Goal: Information Seeking & Learning: Check status

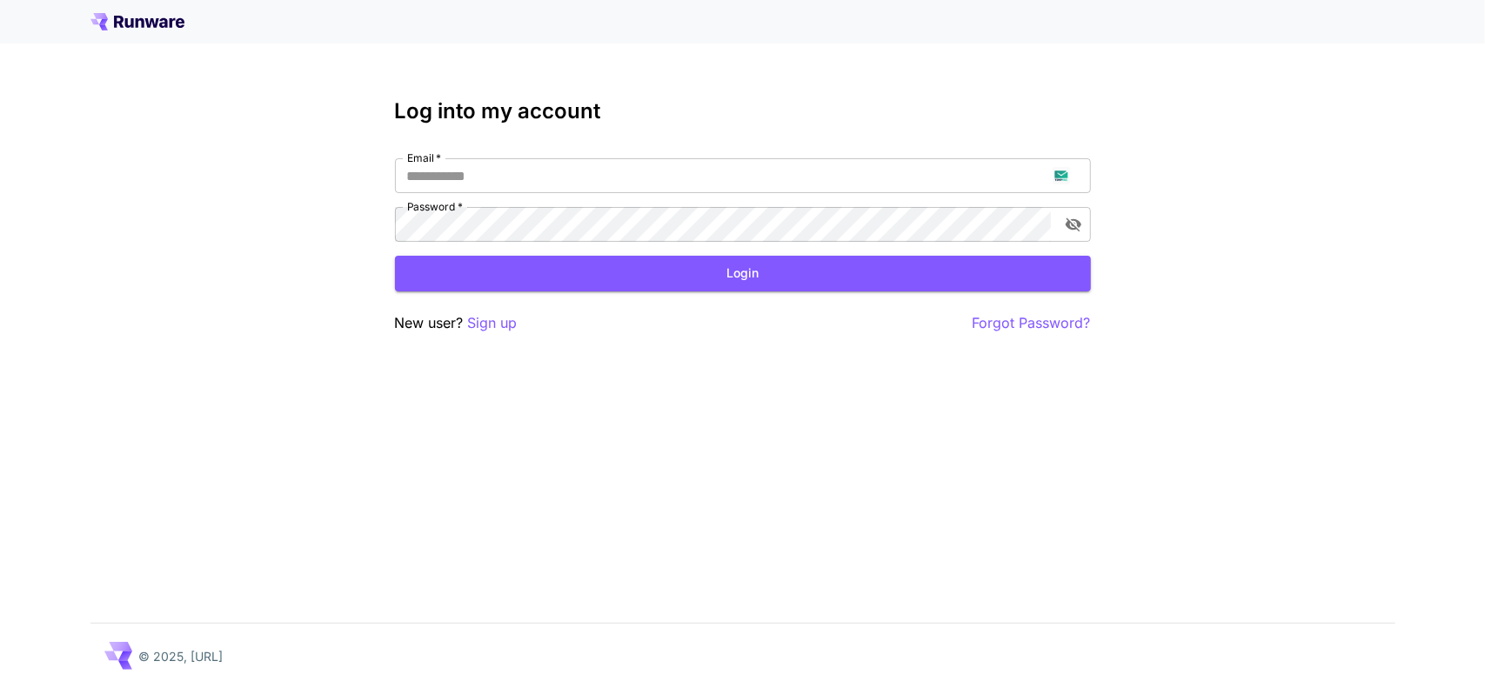
type input "**********"
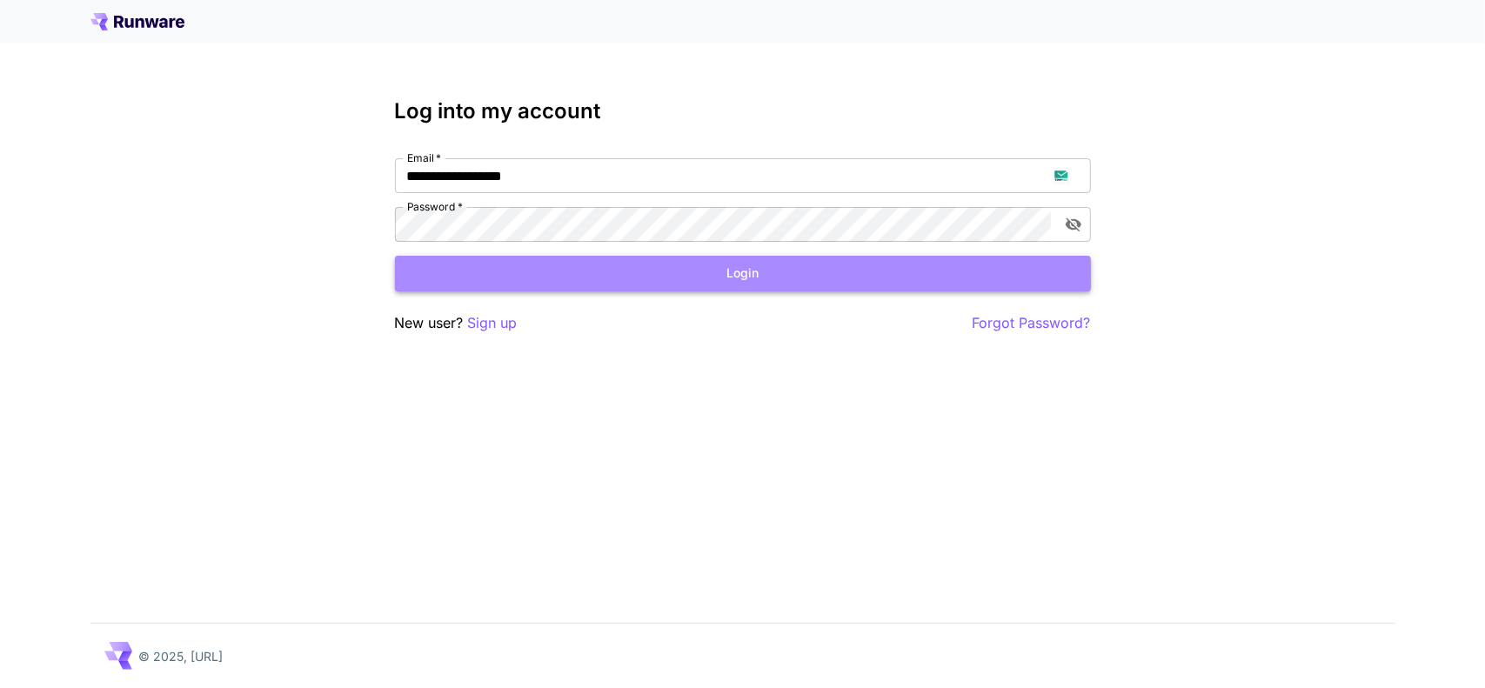
click at [771, 278] on button "Login" at bounding box center [743, 274] width 696 height 36
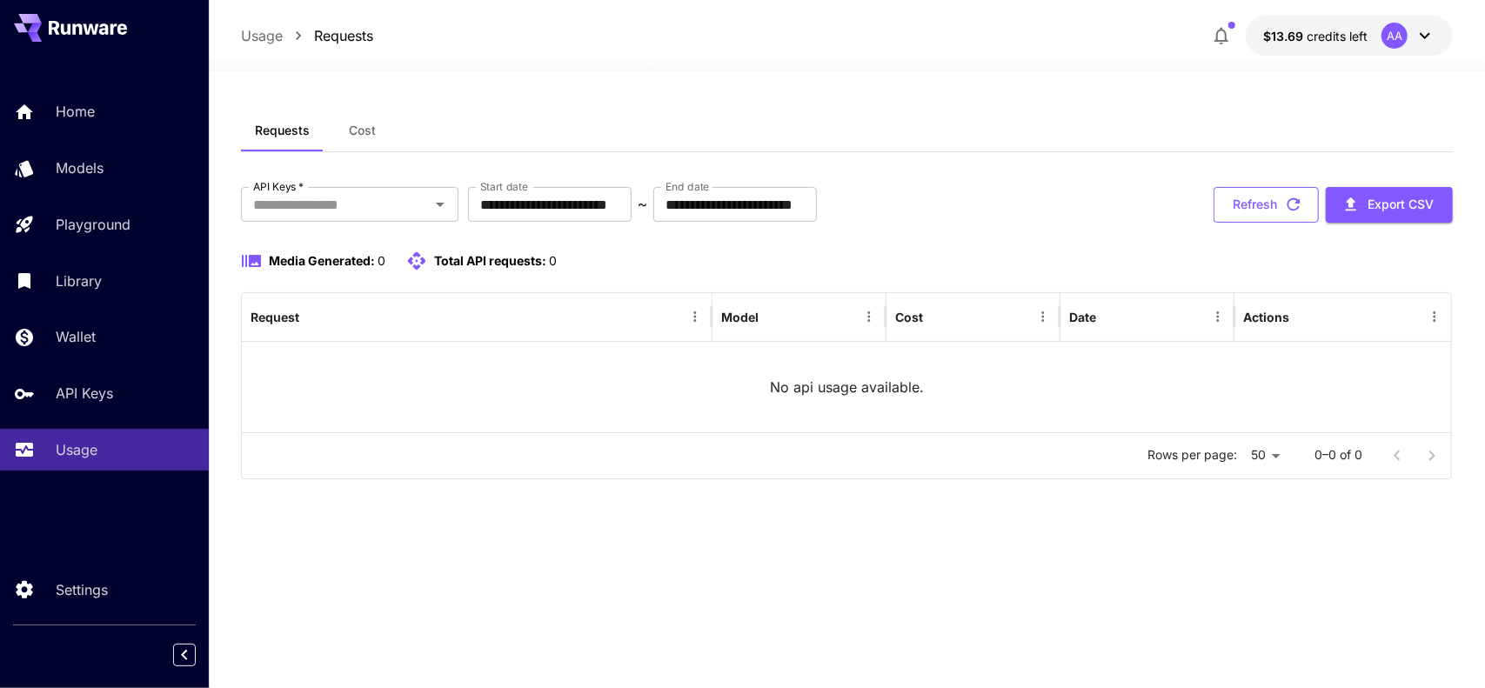
click at [1266, 204] on button "Refresh" at bounding box center [1266, 205] width 105 height 36
click at [426, 204] on div "API Keys   *" at bounding box center [350, 204] width 218 height 35
click at [1030, 107] on div "**********" at bounding box center [847, 379] width 1213 height 617
click at [352, 137] on span "Cost" at bounding box center [362, 131] width 27 height 16
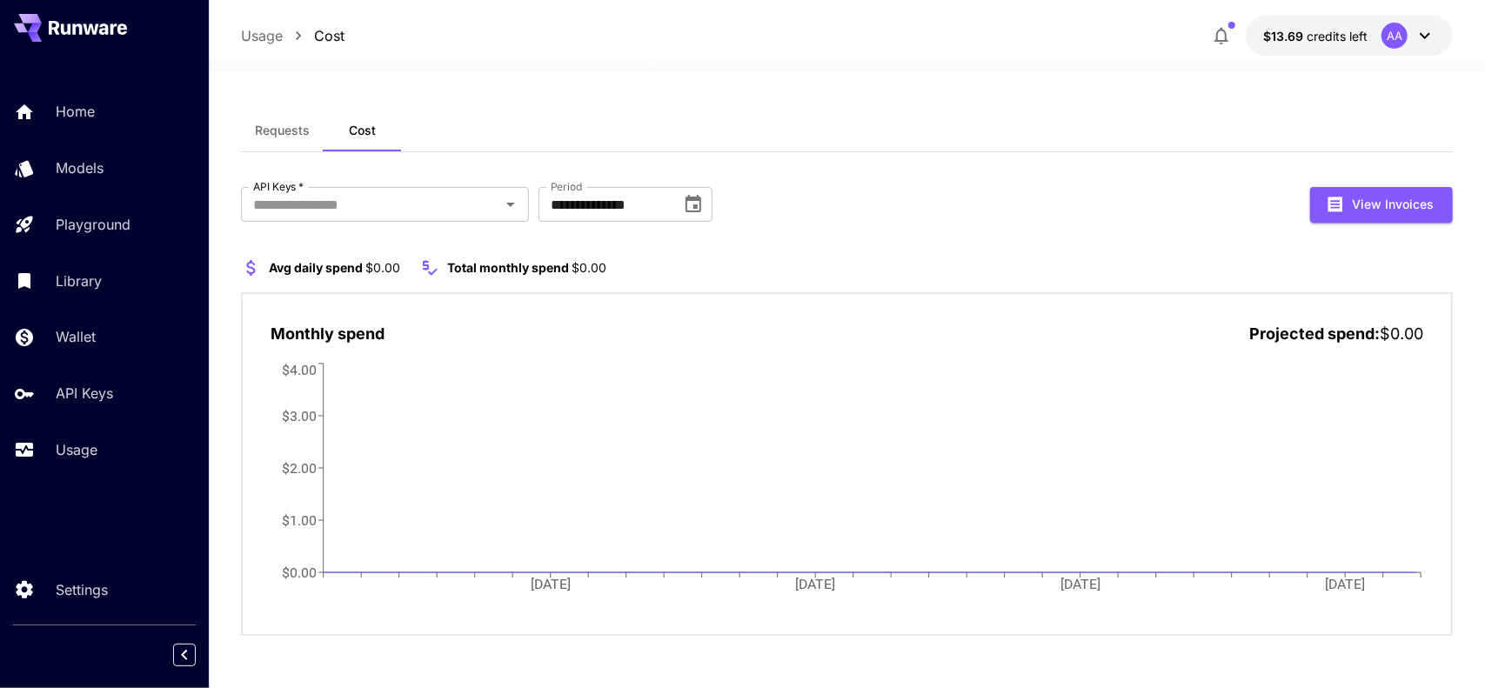
click at [288, 135] on span "Requests" at bounding box center [282, 131] width 55 height 16
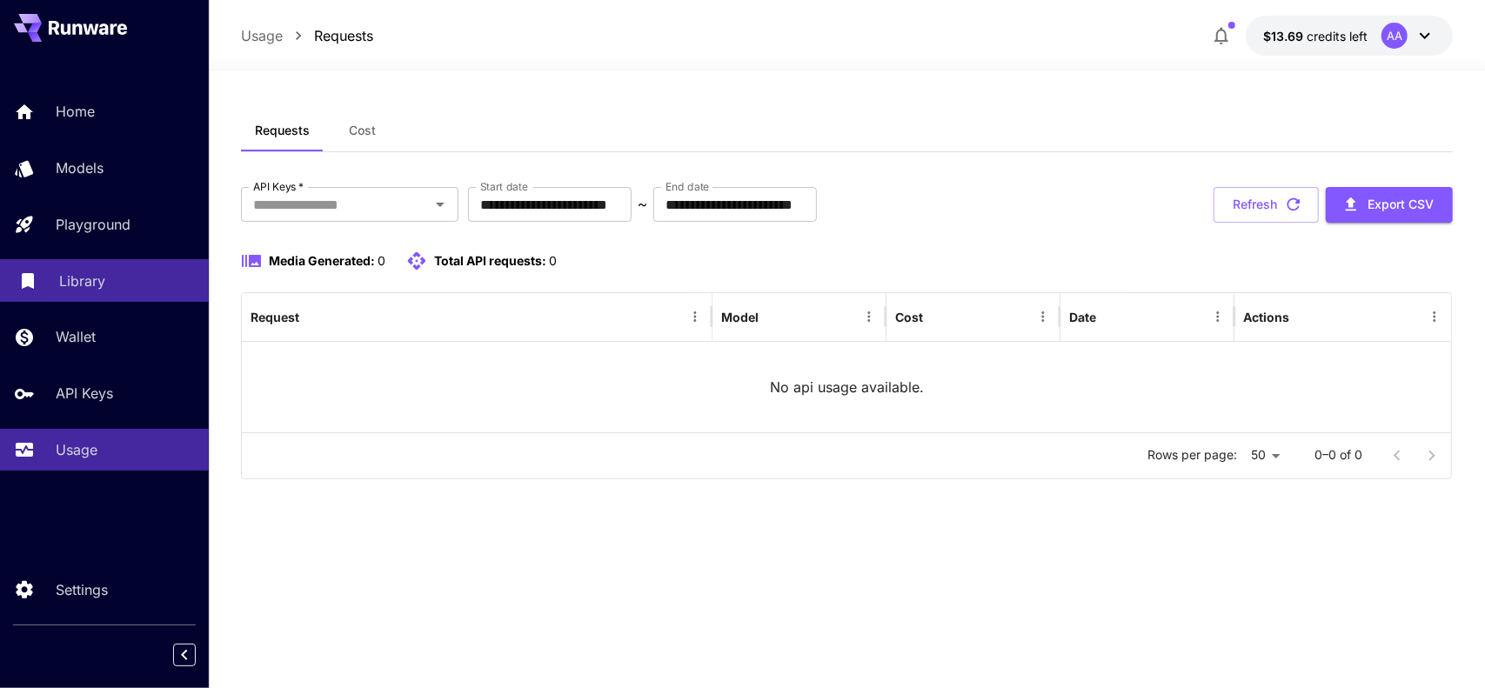
click at [129, 287] on div "Library" at bounding box center [127, 281] width 136 height 21
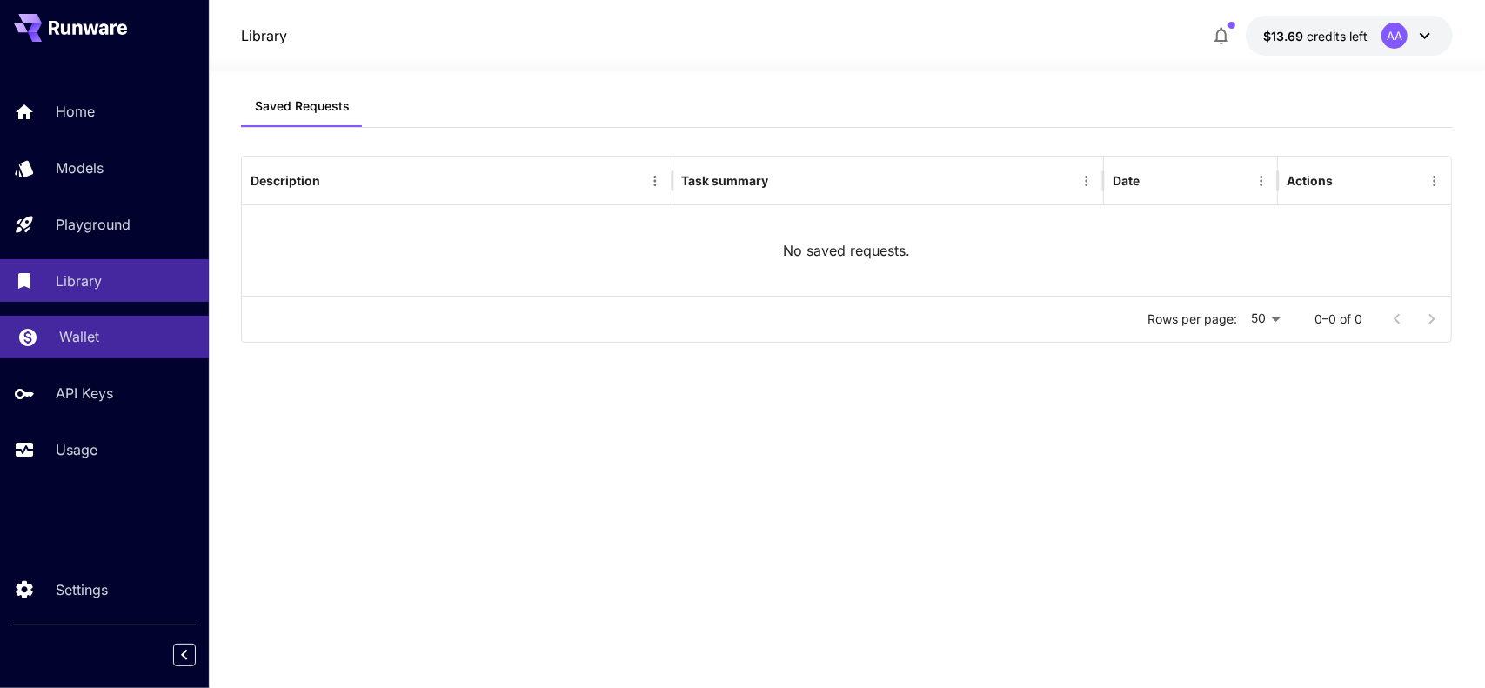
click at [114, 342] on div "Wallet" at bounding box center [127, 336] width 136 height 21
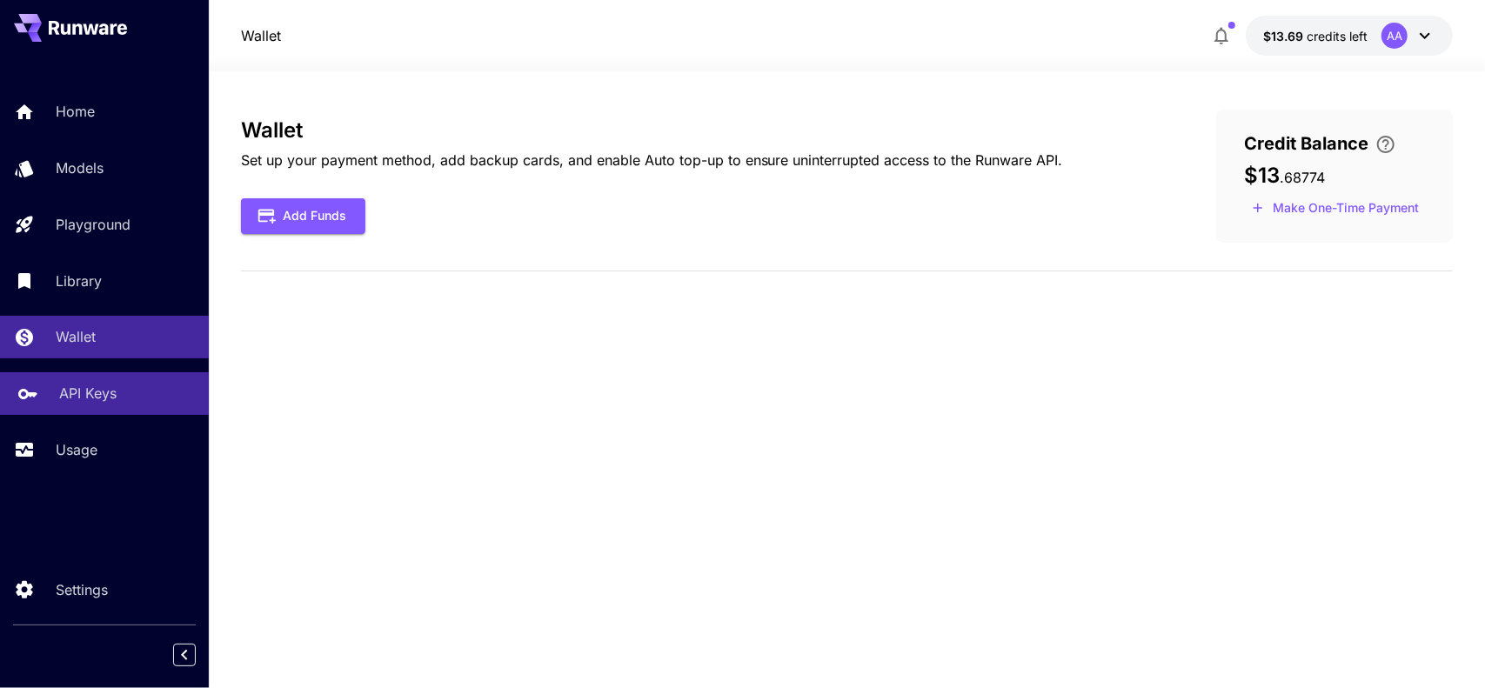
click at [130, 386] on div "API Keys" at bounding box center [127, 393] width 136 height 21
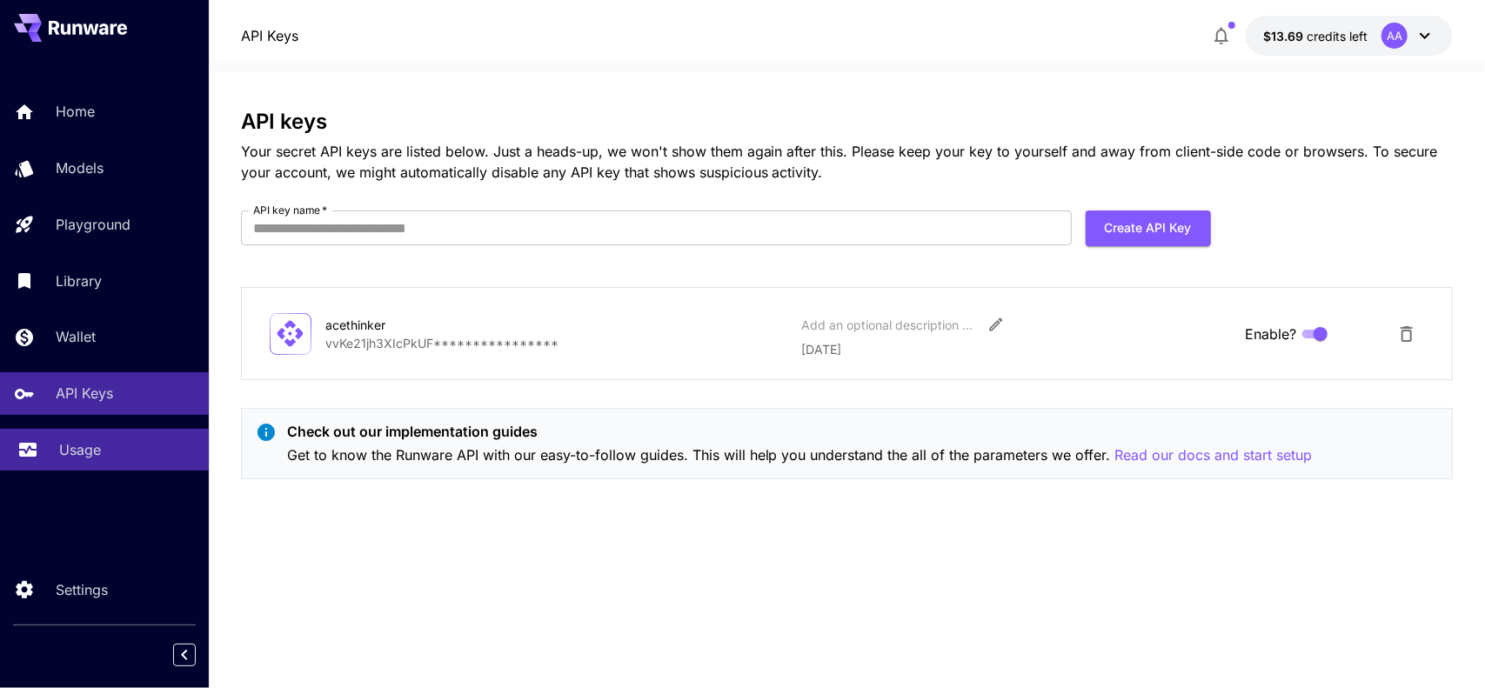
click at [143, 469] on link "Usage" at bounding box center [104, 450] width 209 height 43
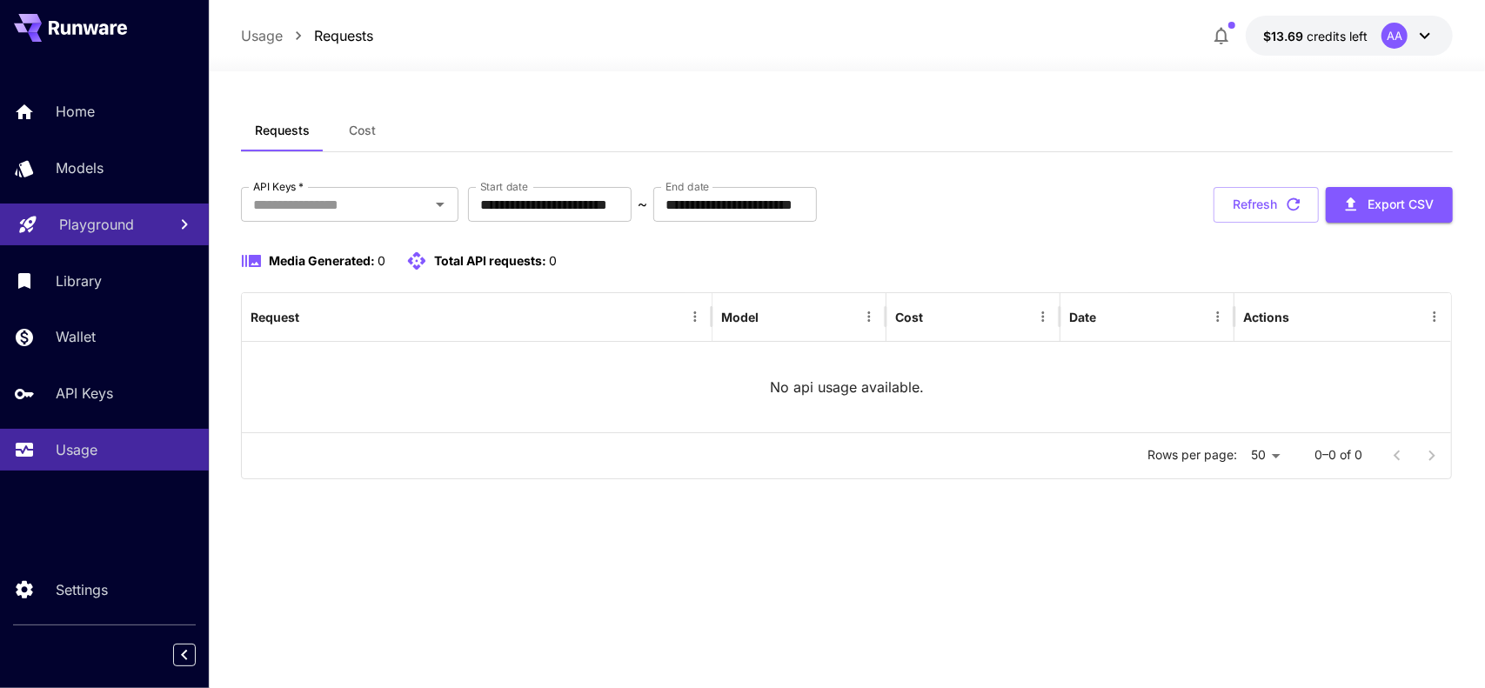
click at [137, 231] on div "Playground" at bounding box center [106, 224] width 94 height 21
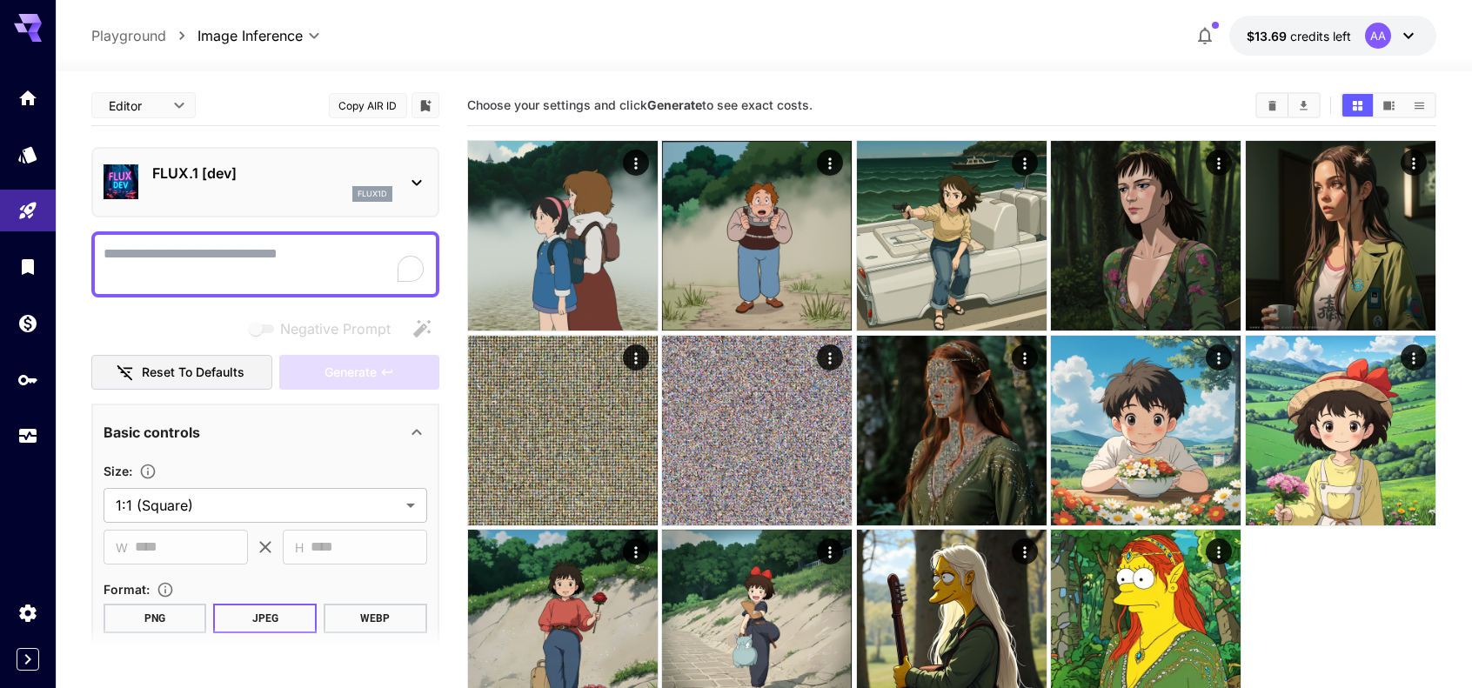
click at [1002, 57] on div at bounding box center [764, 60] width 1417 height 21
click at [28, 151] on icon "Models" at bounding box center [29, 149] width 18 height 17
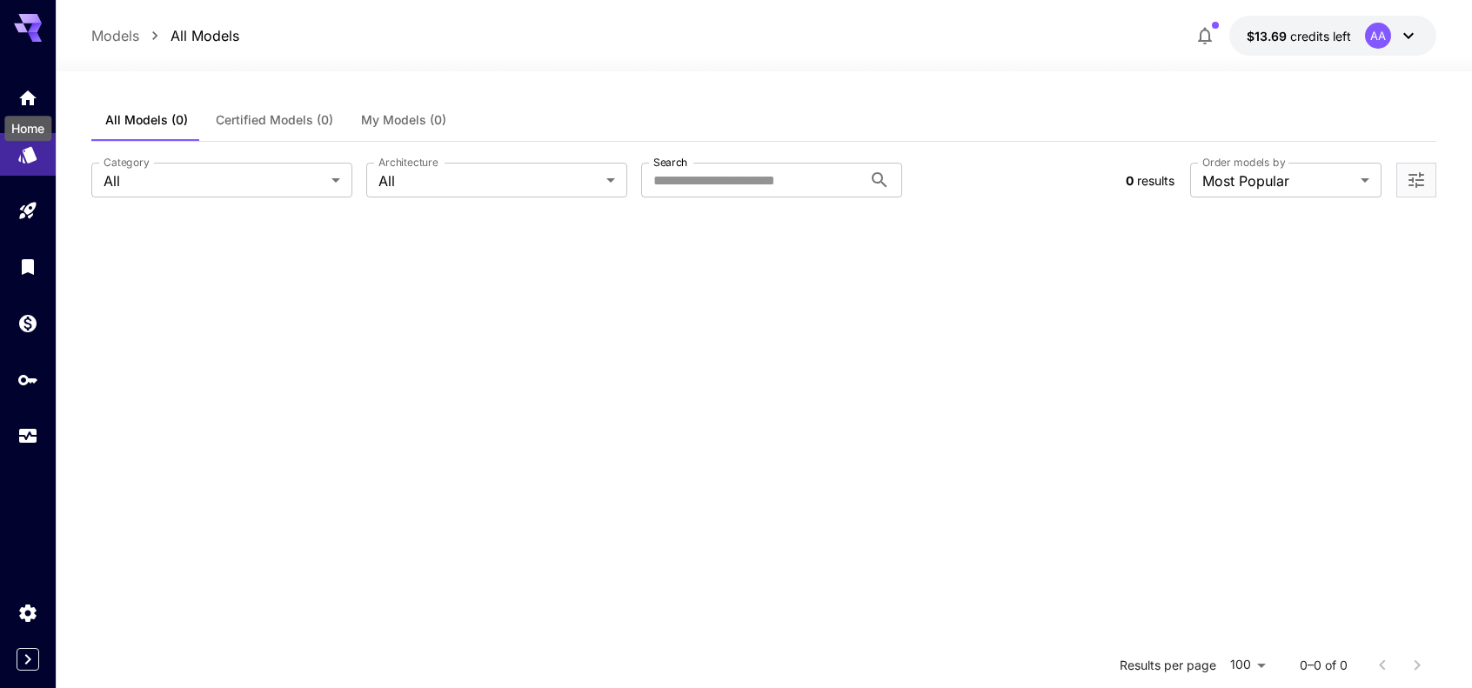
click at [31, 108] on div "Home" at bounding box center [28, 123] width 50 height 39
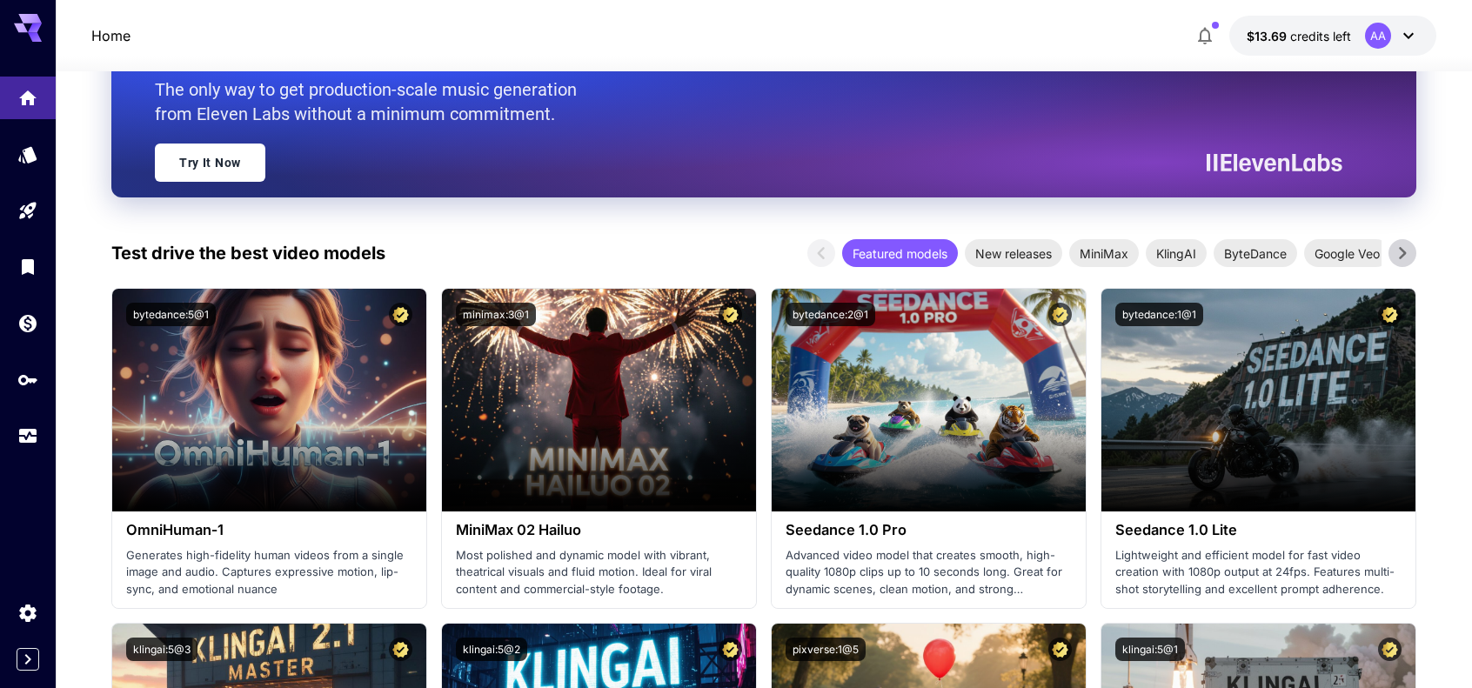
scroll to position [435, 0]
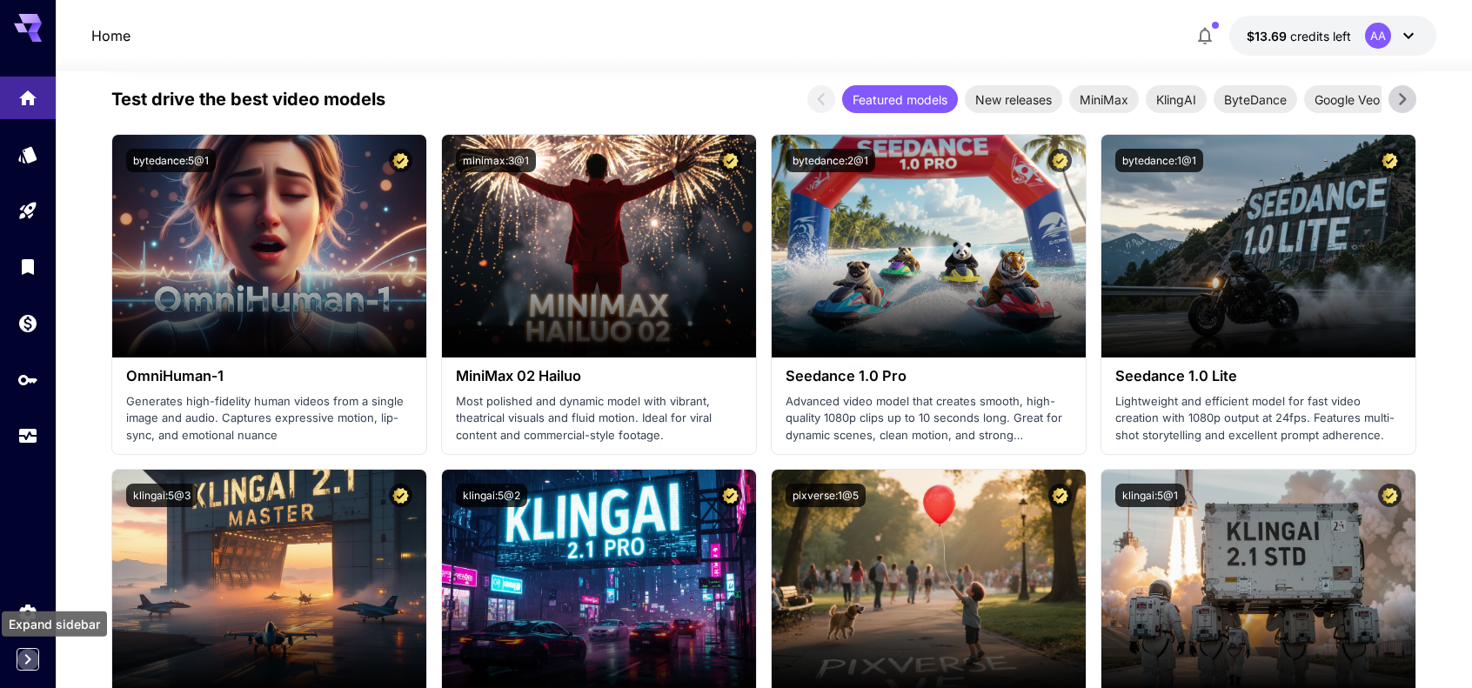
click at [26, 665] on icon "Expand sidebar" at bounding box center [27, 659] width 21 height 21
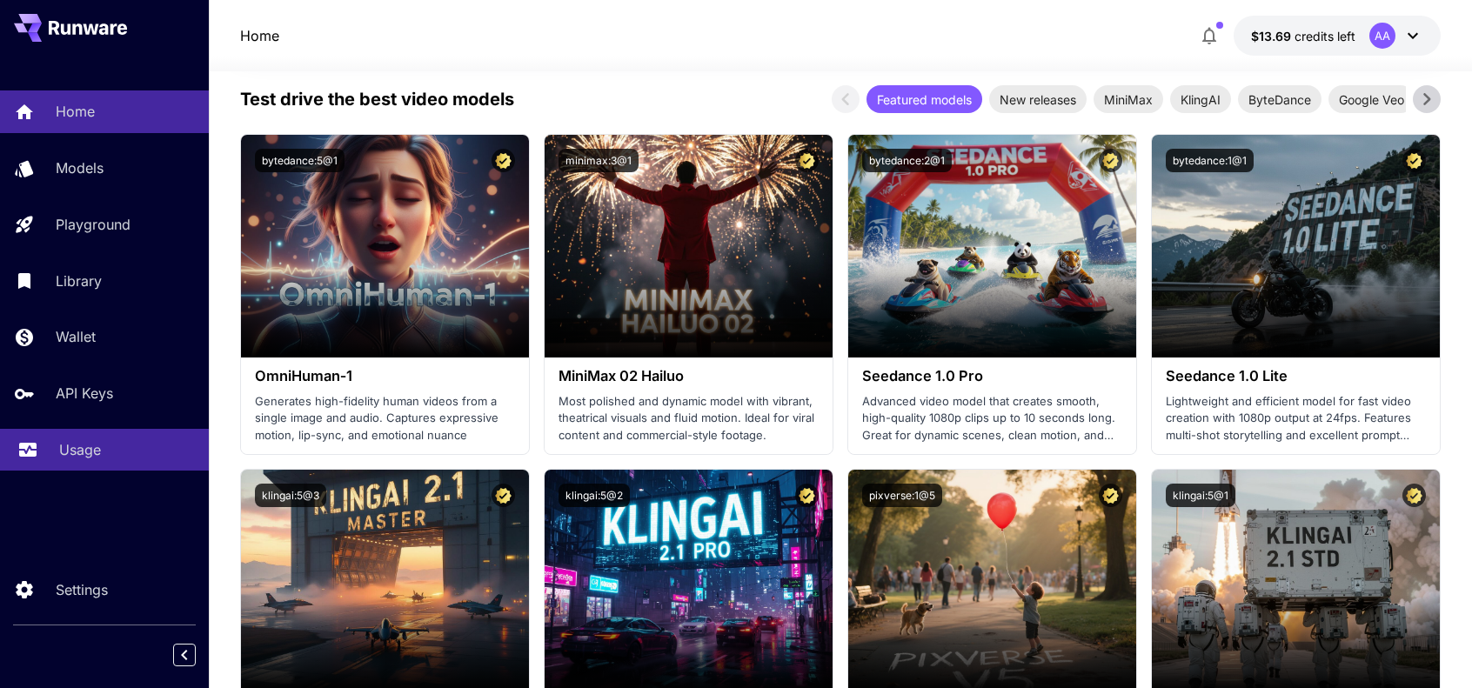
click at [82, 455] on p "Usage" at bounding box center [80, 449] width 42 height 21
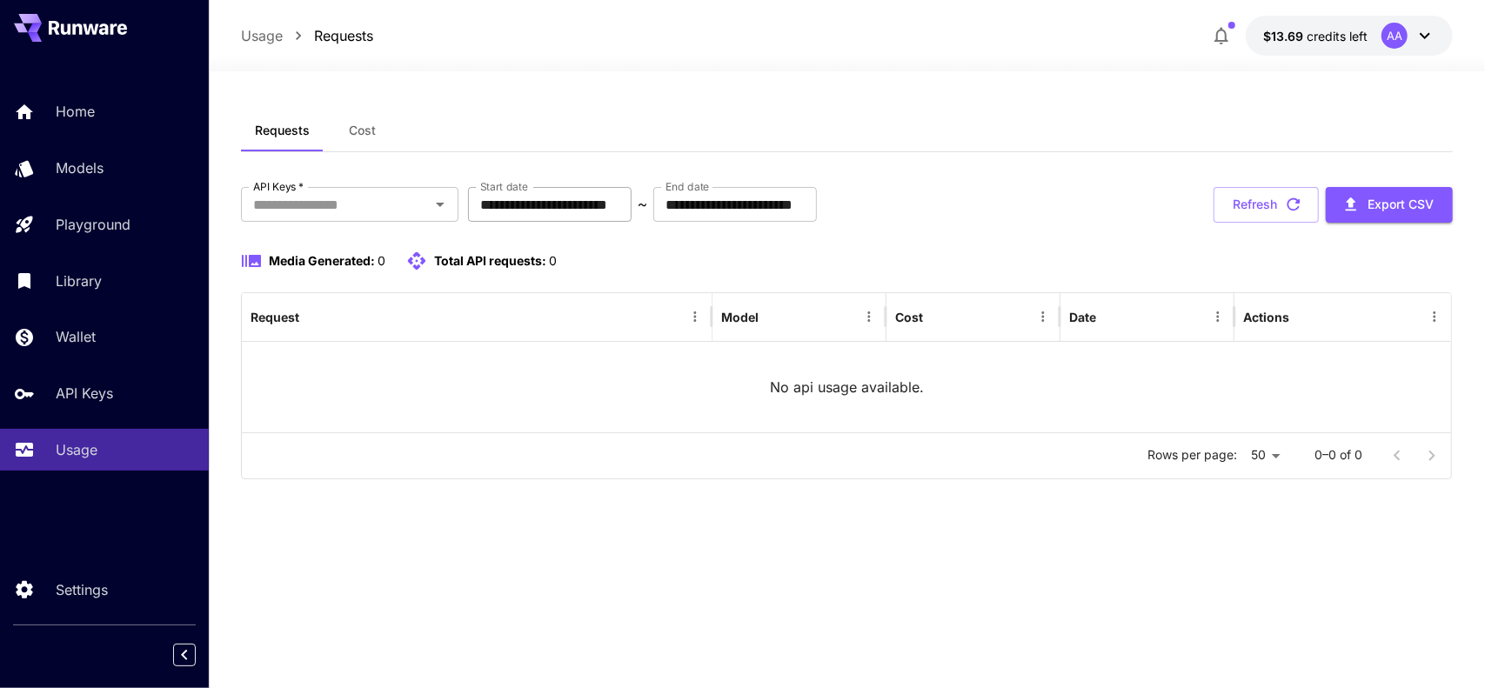
click at [559, 204] on input "**********" at bounding box center [550, 204] width 164 height 35
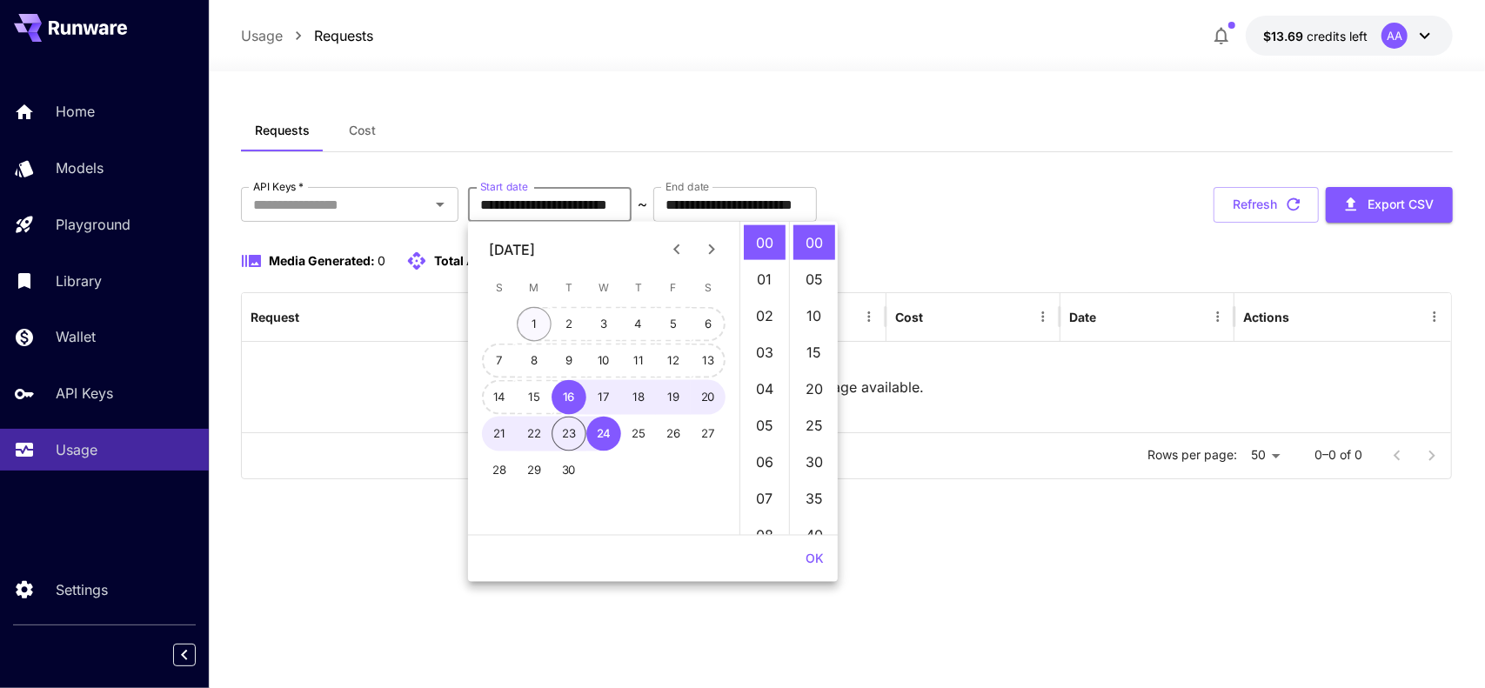
click at [529, 326] on button "1" at bounding box center [534, 324] width 35 height 35
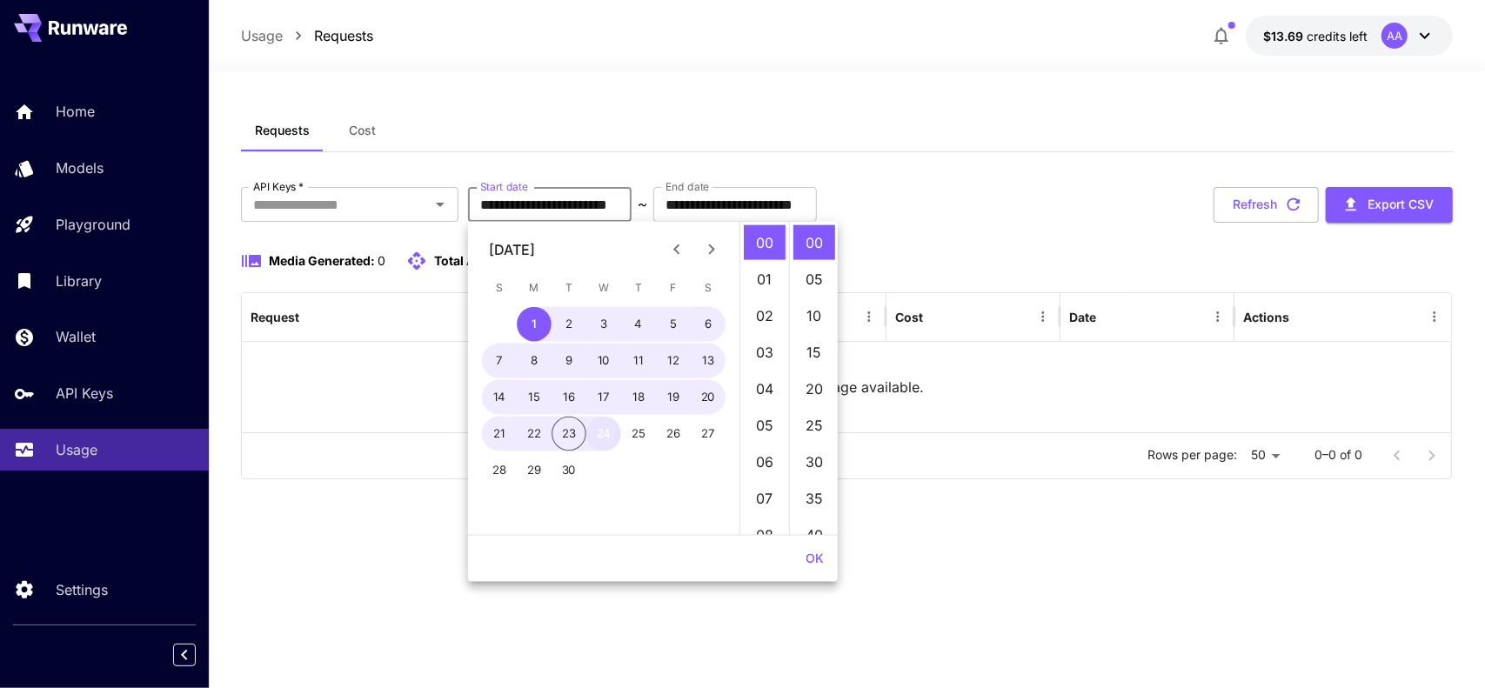
click at [607, 443] on button "24" at bounding box center [603, 434] width 35 height 35
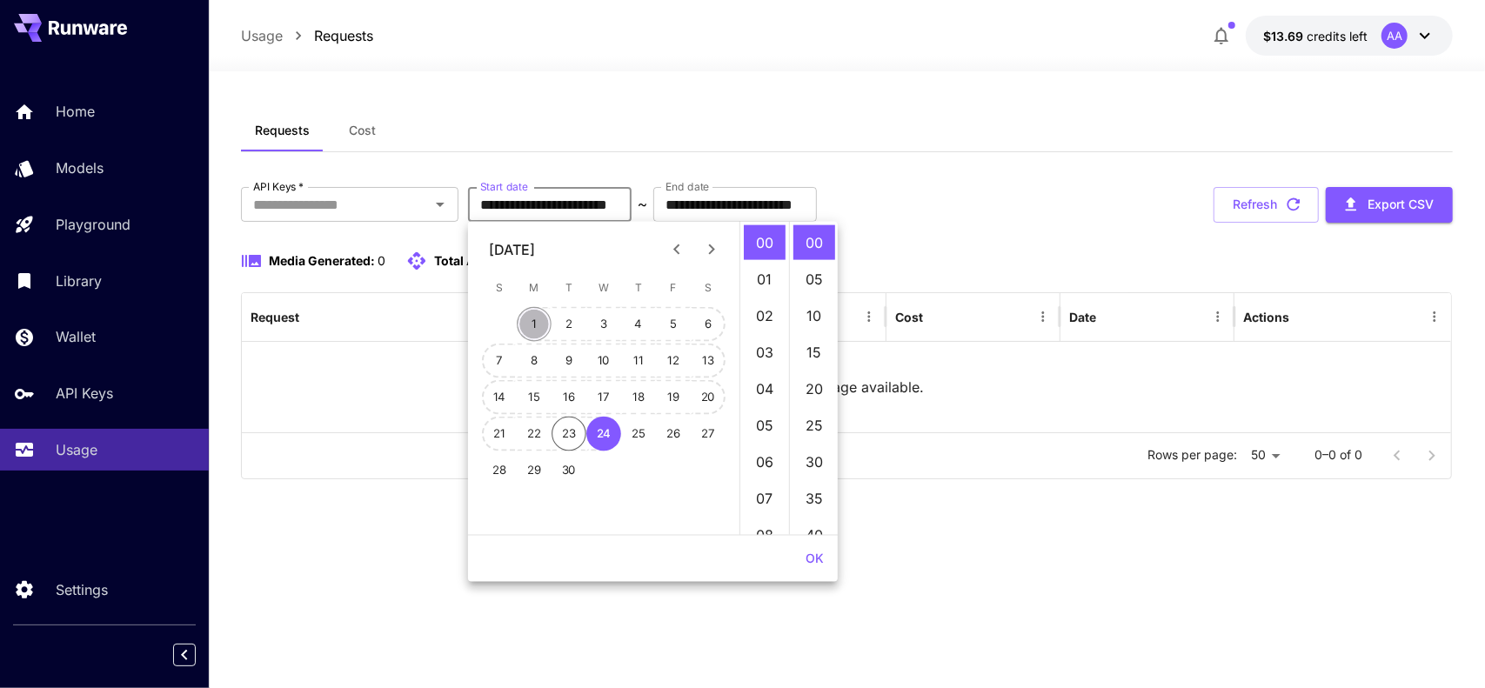
click at [531, 330] on button "1" at bounding box center [534, 324] width 35 height 35
type input "**********"
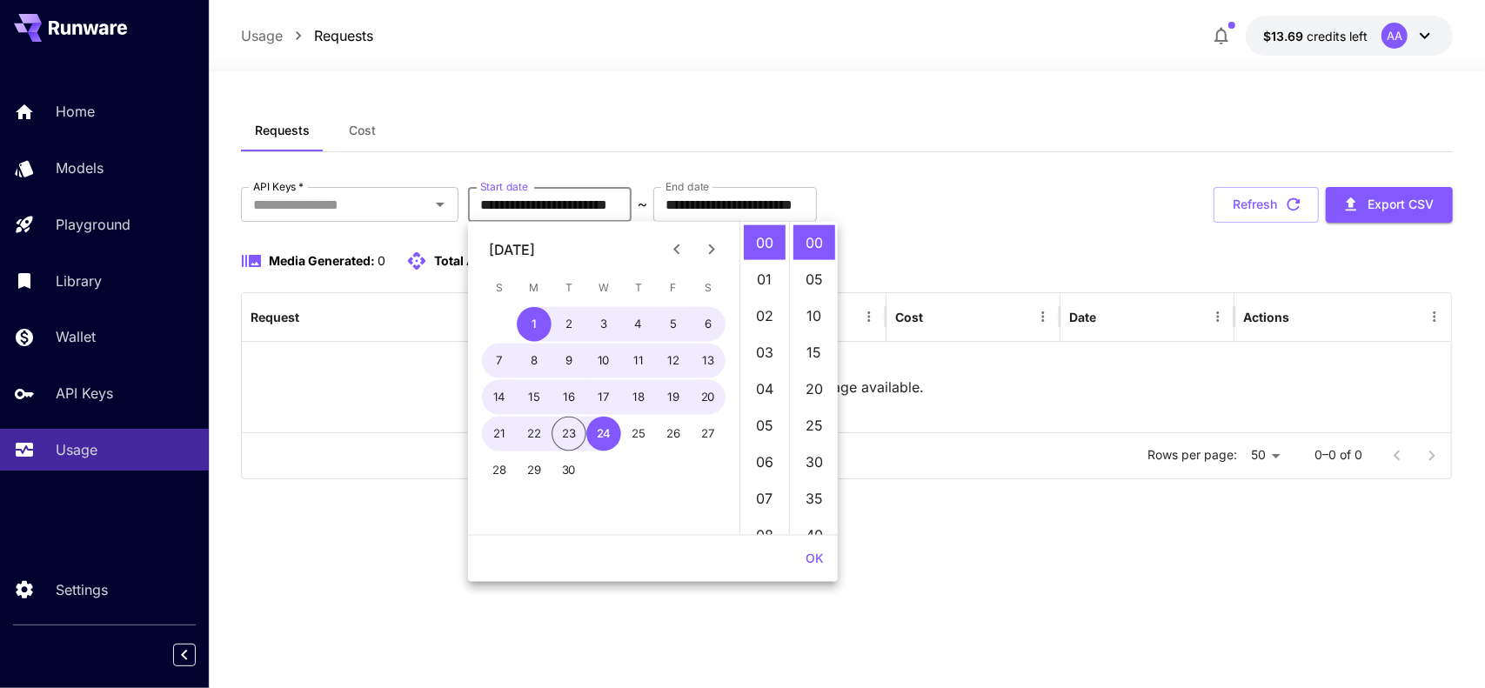
click at [1097, 152] on div "**********" at bounding box center [847, 302] width 1213 height 384
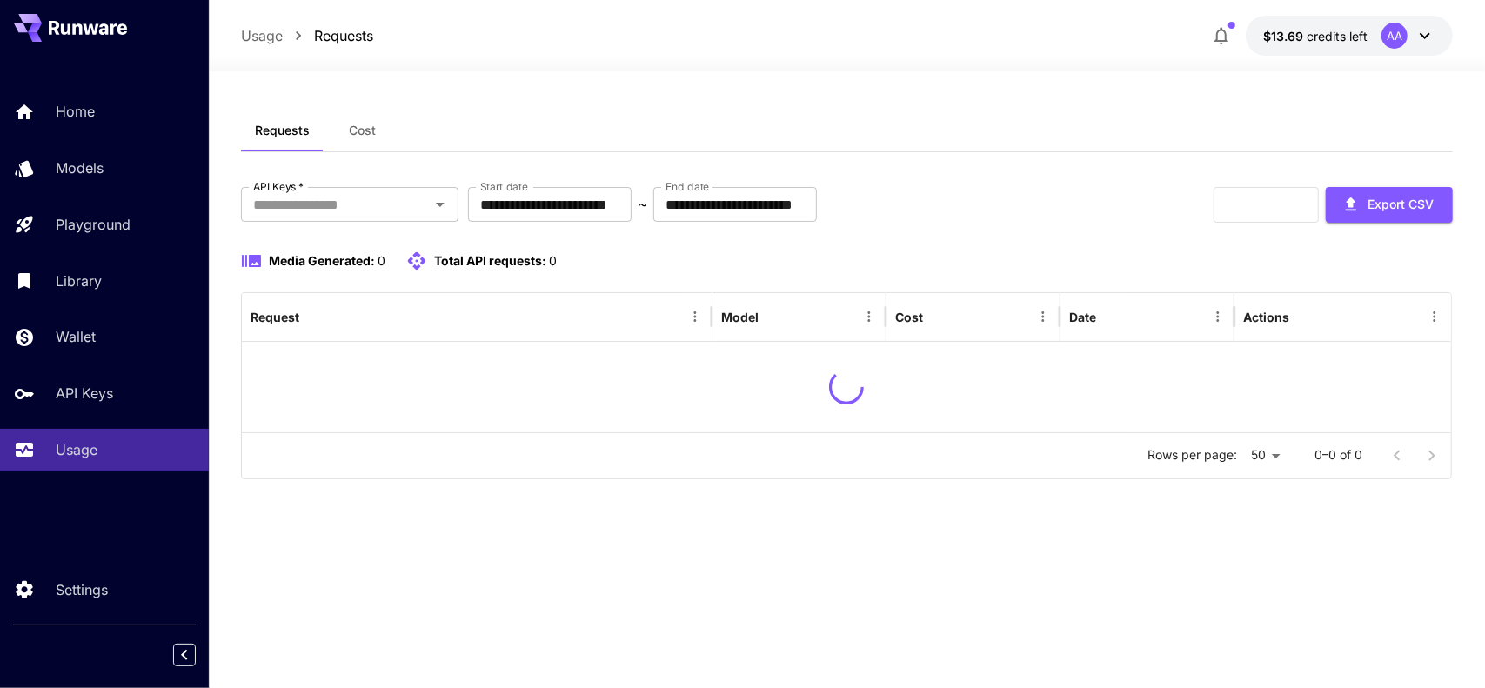
click at [1033, 199] on div "**********" at bounding box center [847, 205] width 1213 height 36
click at [346, 144] on button "Cost" at bounding box center [363, 131] width 78 height 42
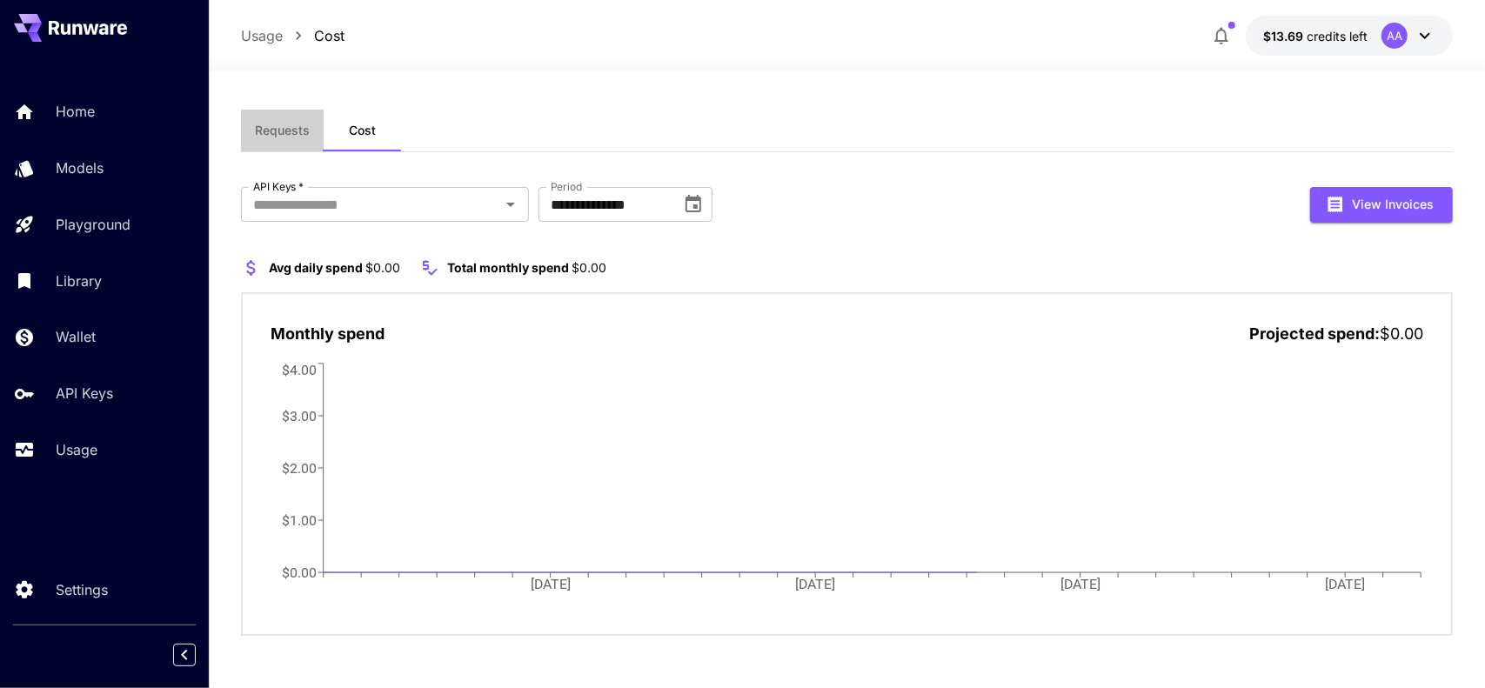
click at [292, 133] on span "Requests" at bounding box center [282, 131] width 55 height 16
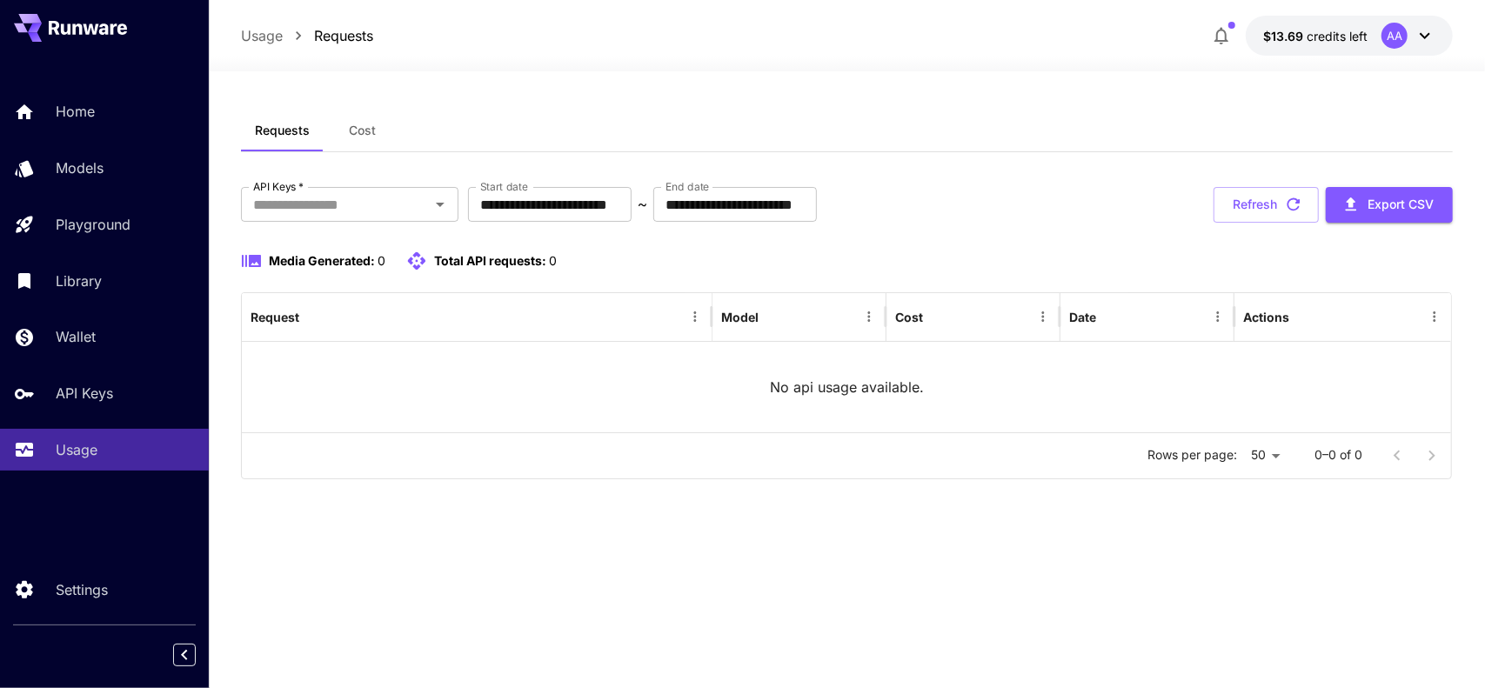
click at [635, 145] on div "Requests Cost" at bounding box center [847, 131] width 1213 height 43
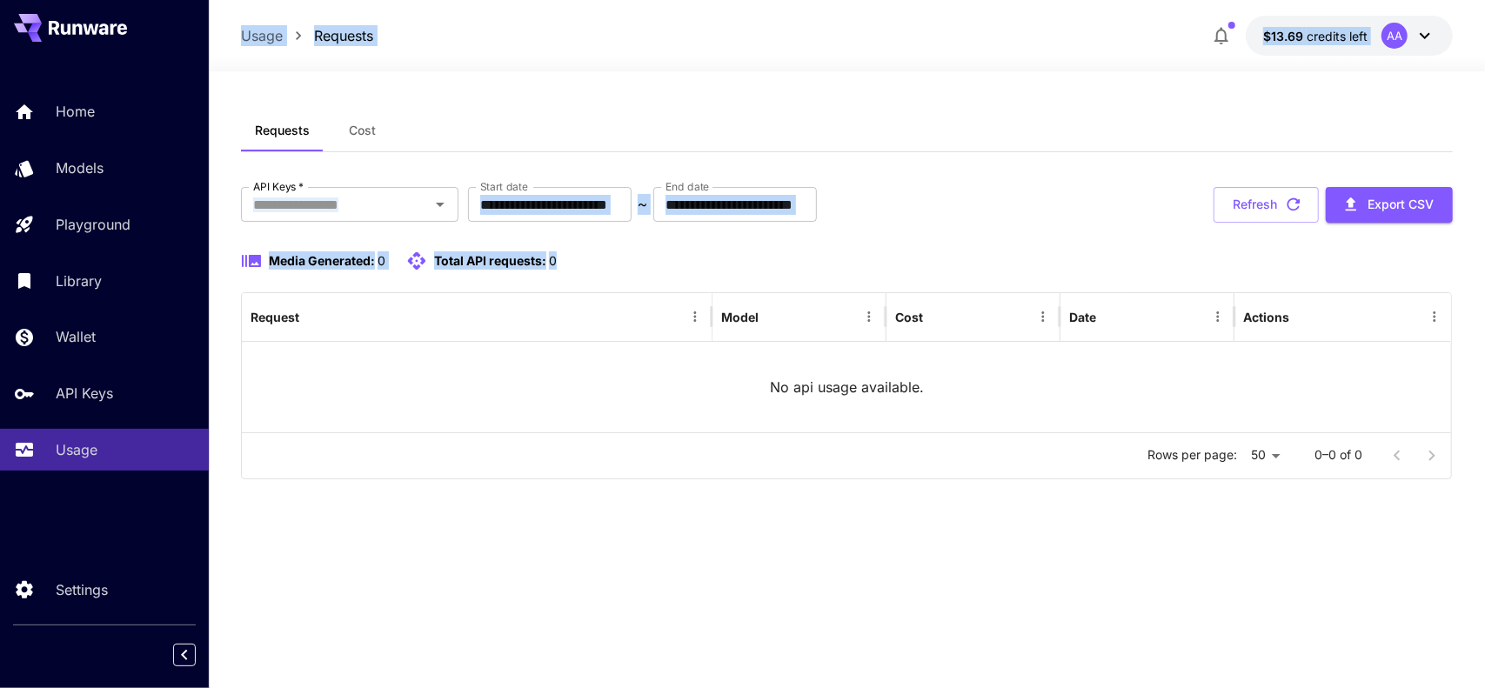
drag, startPoint x: 567, startPoint y: 271, endPoint x: 240, endPoint y: 37, distance: 402.3
click at [240, 37] on div "**********" at bounding box center [847, 344] width 1277 height 688
click at [744, 115] on div "Requests Cost" at bounding box center [847, 131] width 1213 height 43
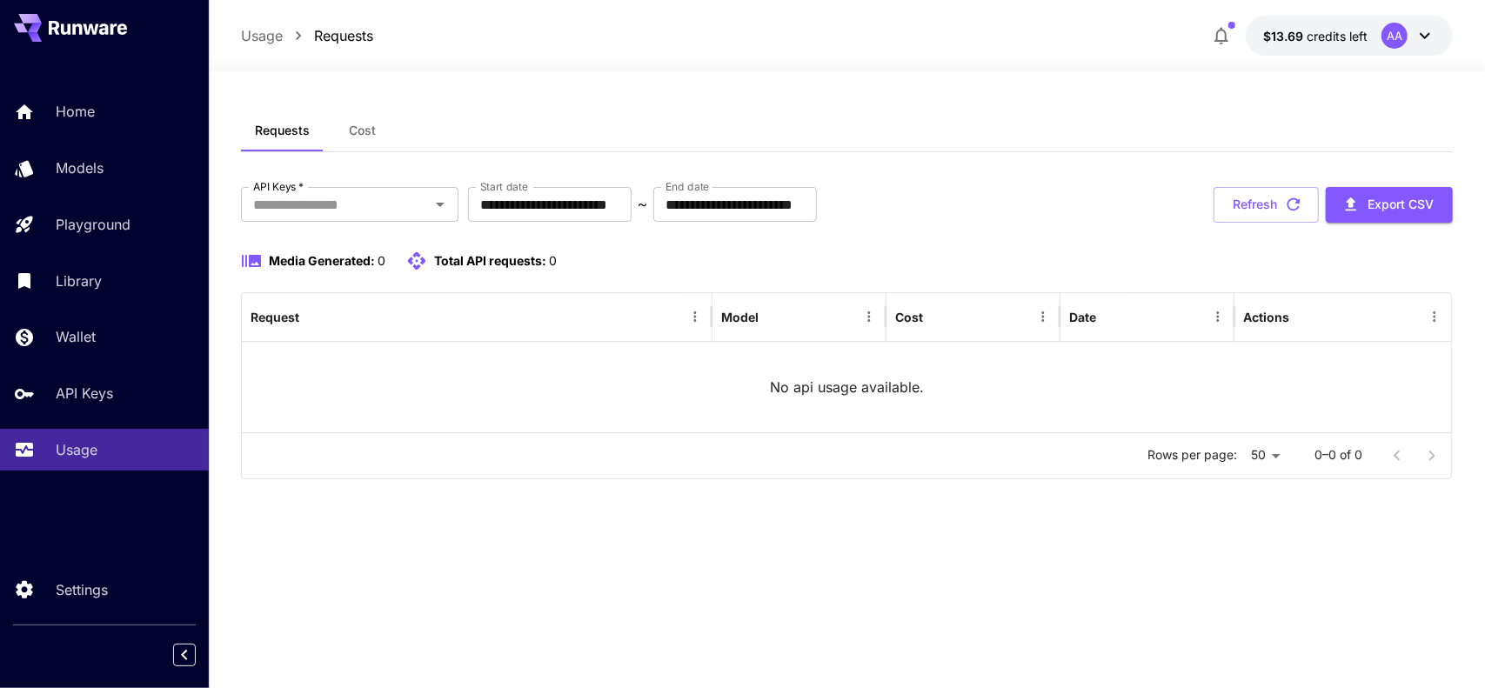
click at [929, 127] on div "Requests Cost" at bounding box center [847, 131] width 1213 height 43
click at [1429, 43] on icon at bounding box center [1425, 35] width 21 height 21
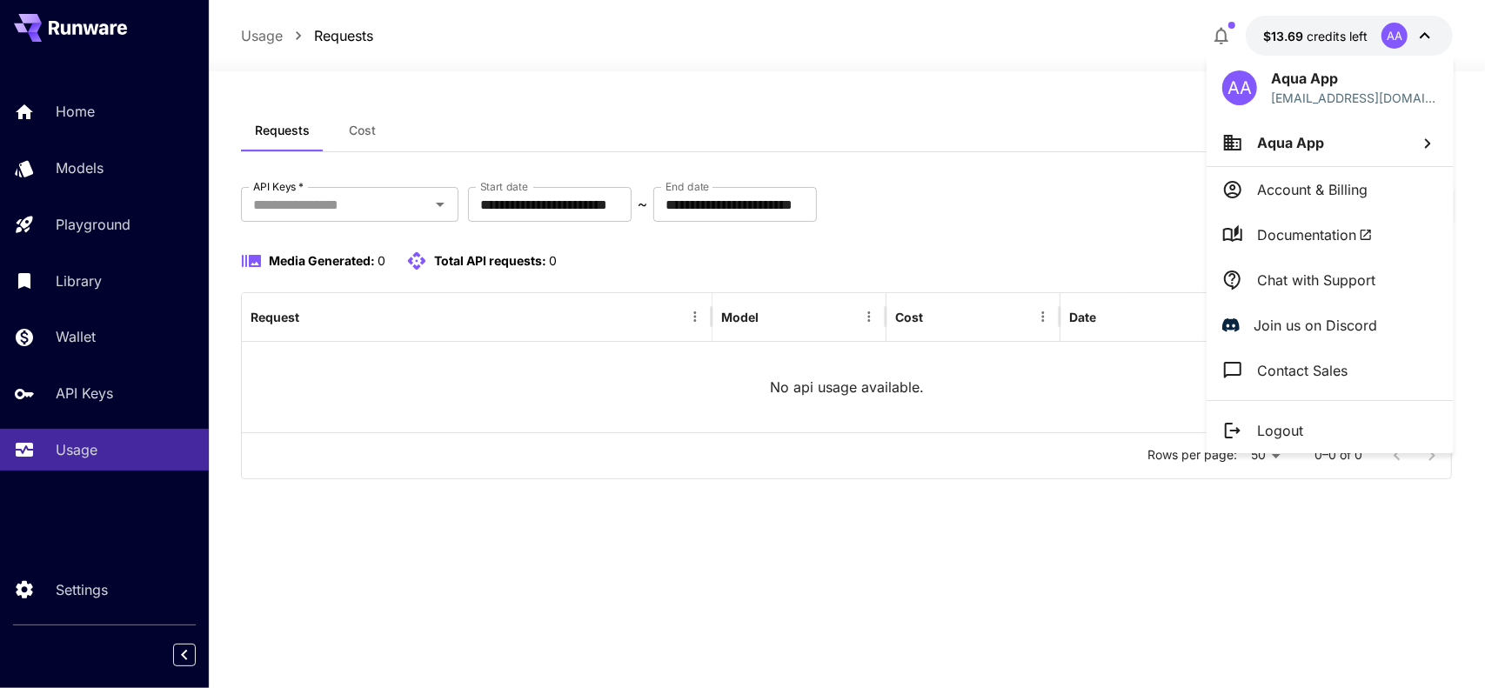
click at [1429, 40] on div at bounding box center [742, 344] width 1485 height 688
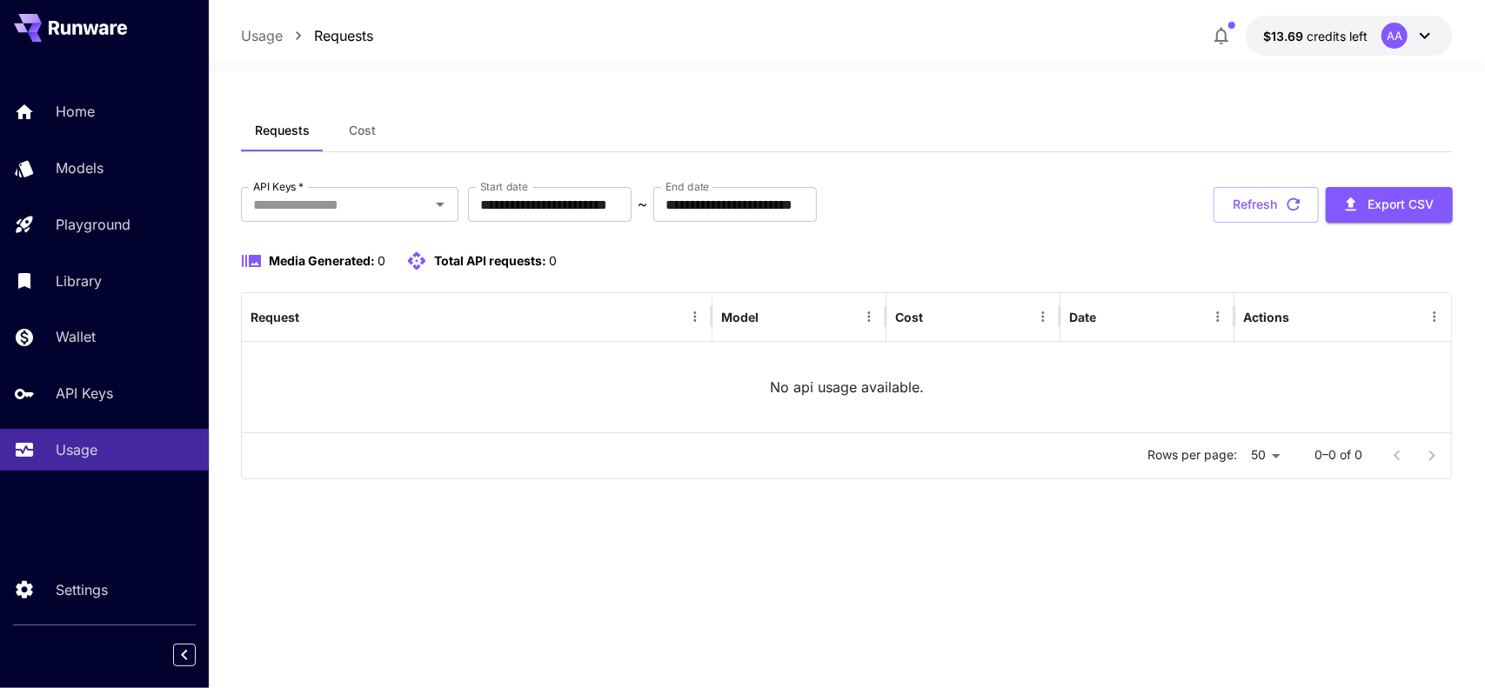
click at [1224, 27] on icon "button" at bounding box center [1221, 35] width 21 height 21
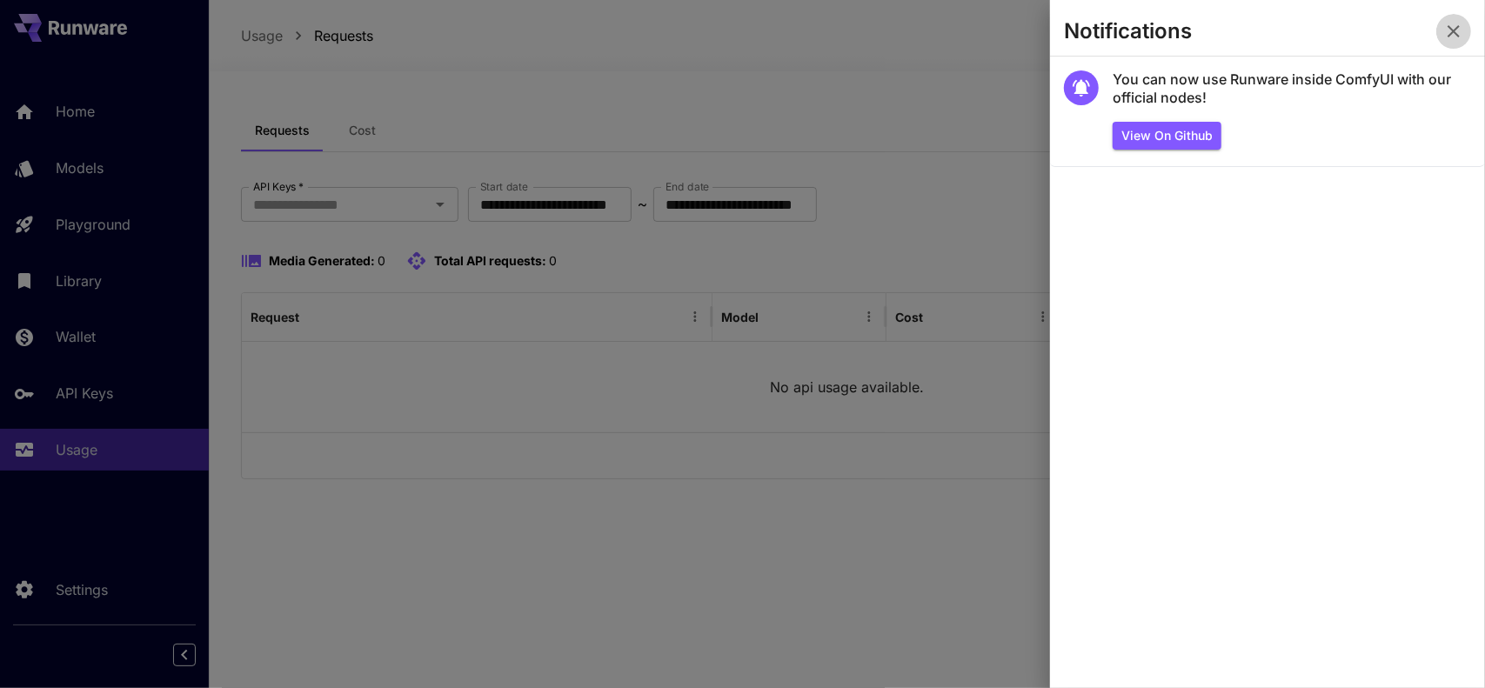
click at [1450, 30] on icon "button" at bounding box center [1454, 31] width 21 height 21
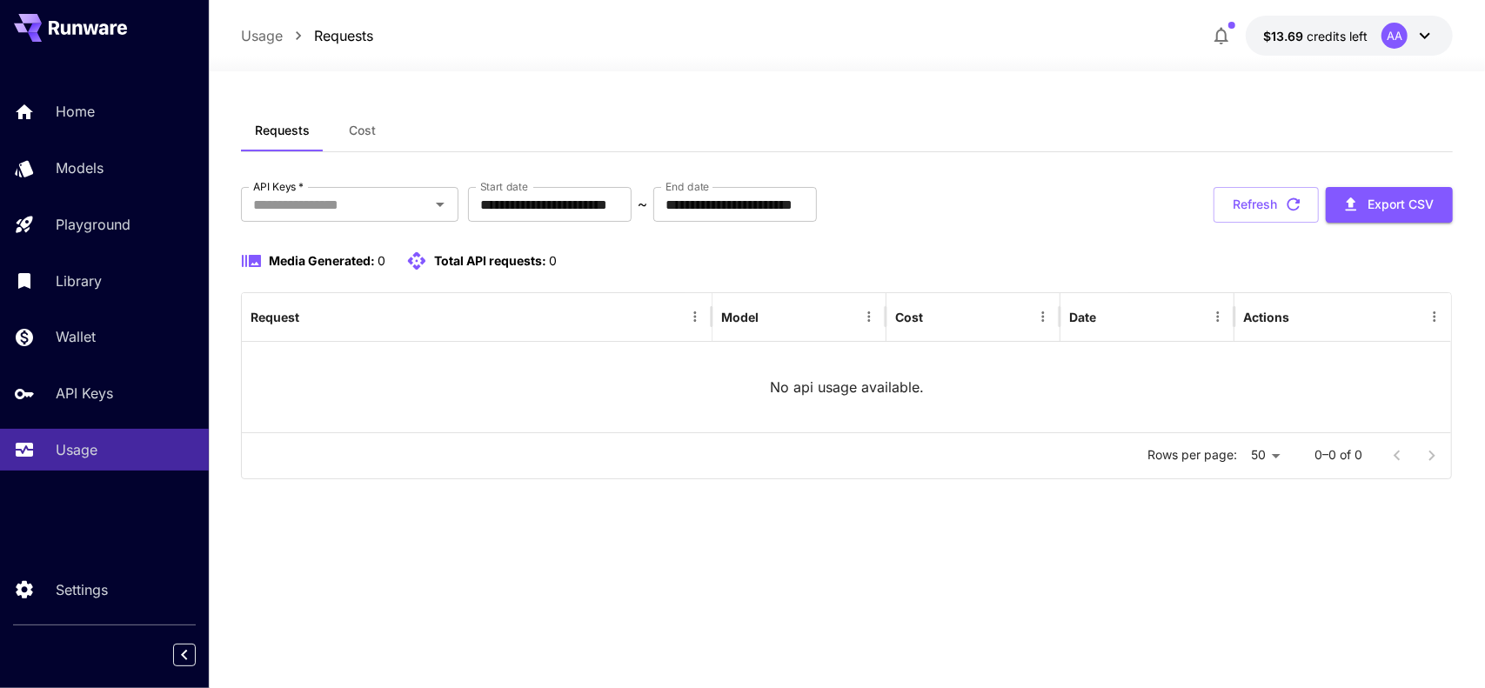
click at [1069, 63] on div at bounding box center [847, 60] width 1277 height 21
click at [1377, 38] on button "$13.69 credits left AA" at bounding box center [1349, 36] width 207 height 40
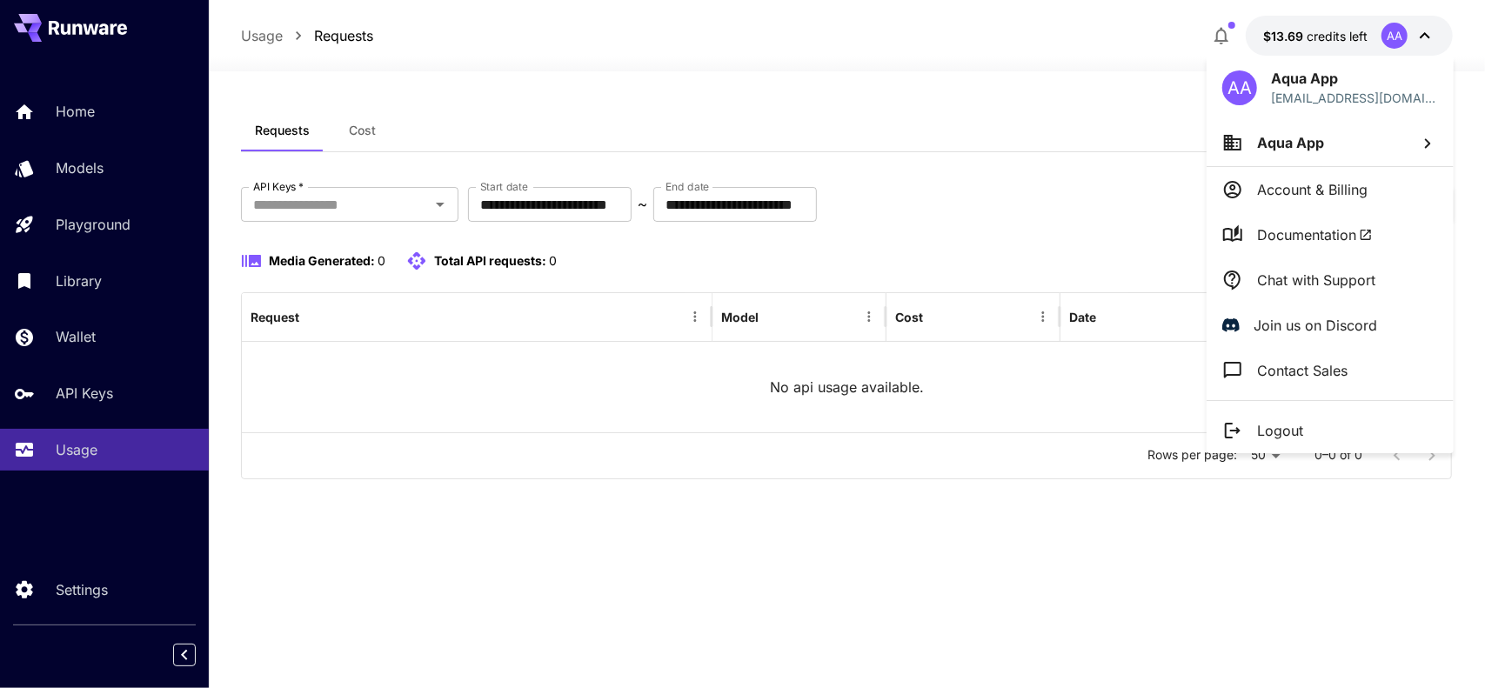
click at [924, 143] on div at bounding box center [742, 344] width 1485 height 688
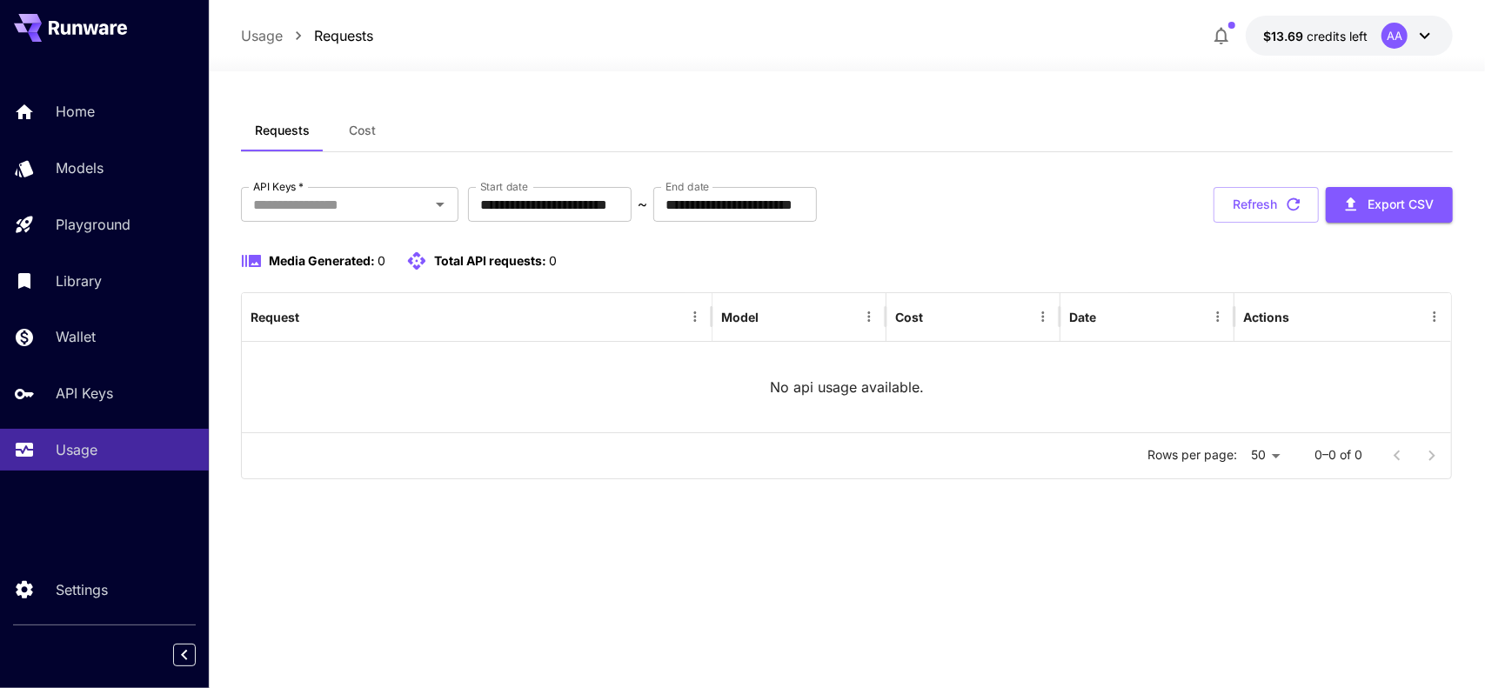
click at [1392, 49] on button "$13.69 credits left AA" at bounding box center [1349, 36] width 207 height 40
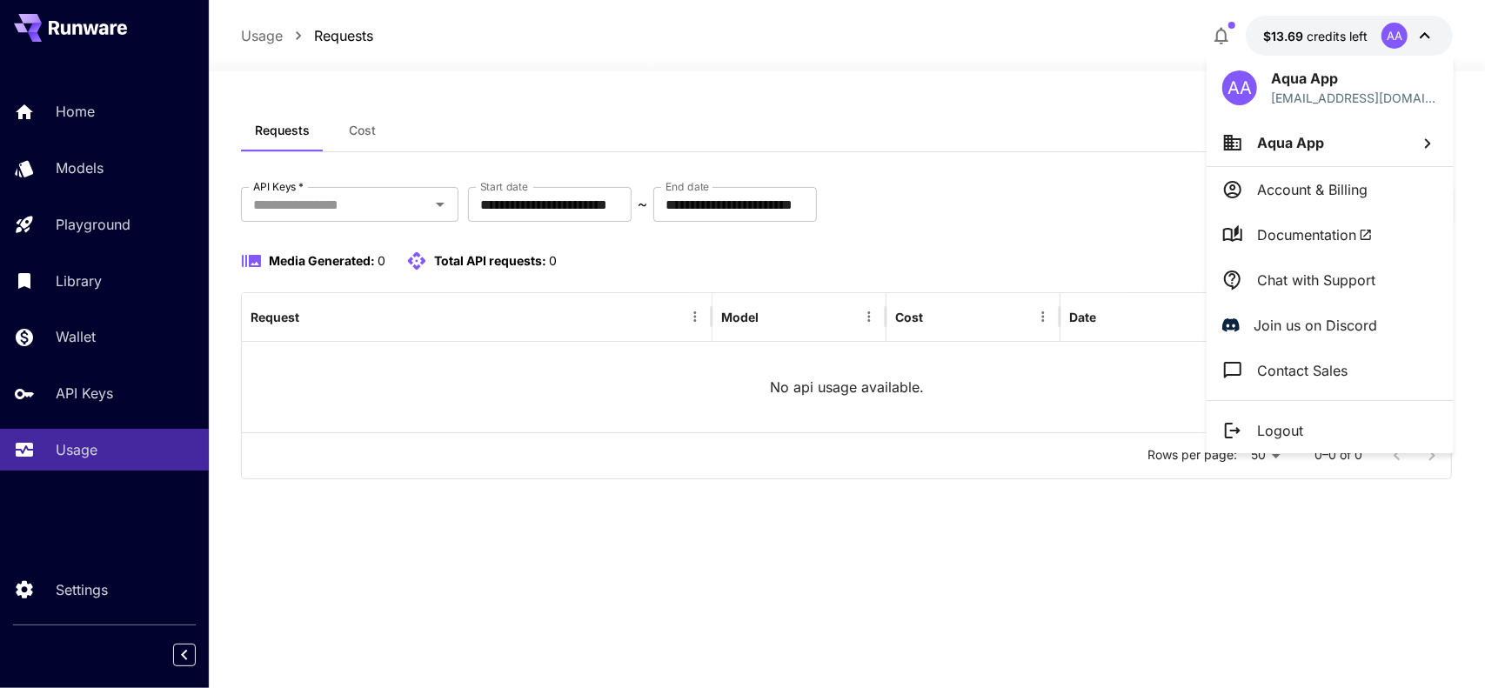
click at [1319, 185] on p "Account & Billing" at bounding box center [1312, 189] width 111 height 21
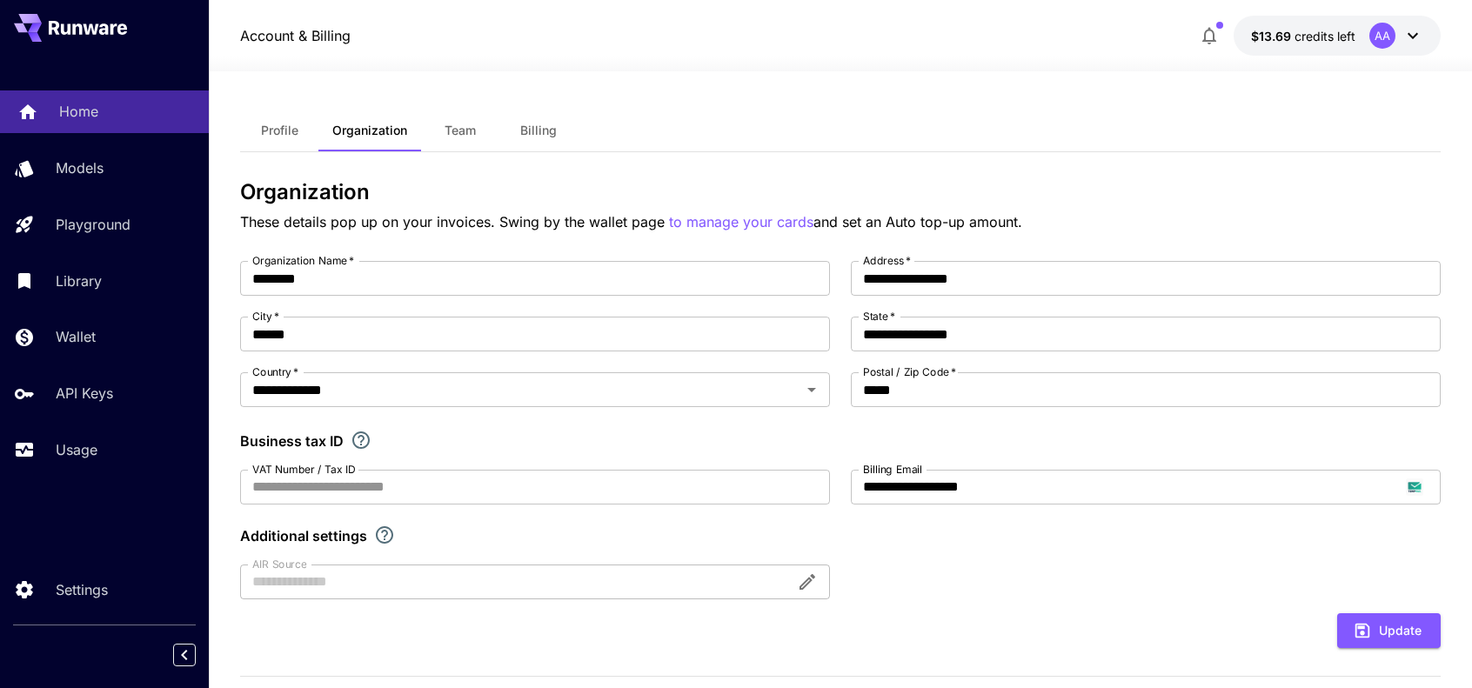
click at [104, 117] on div "Home" at bounding box center [127, 111] width 136 height 21
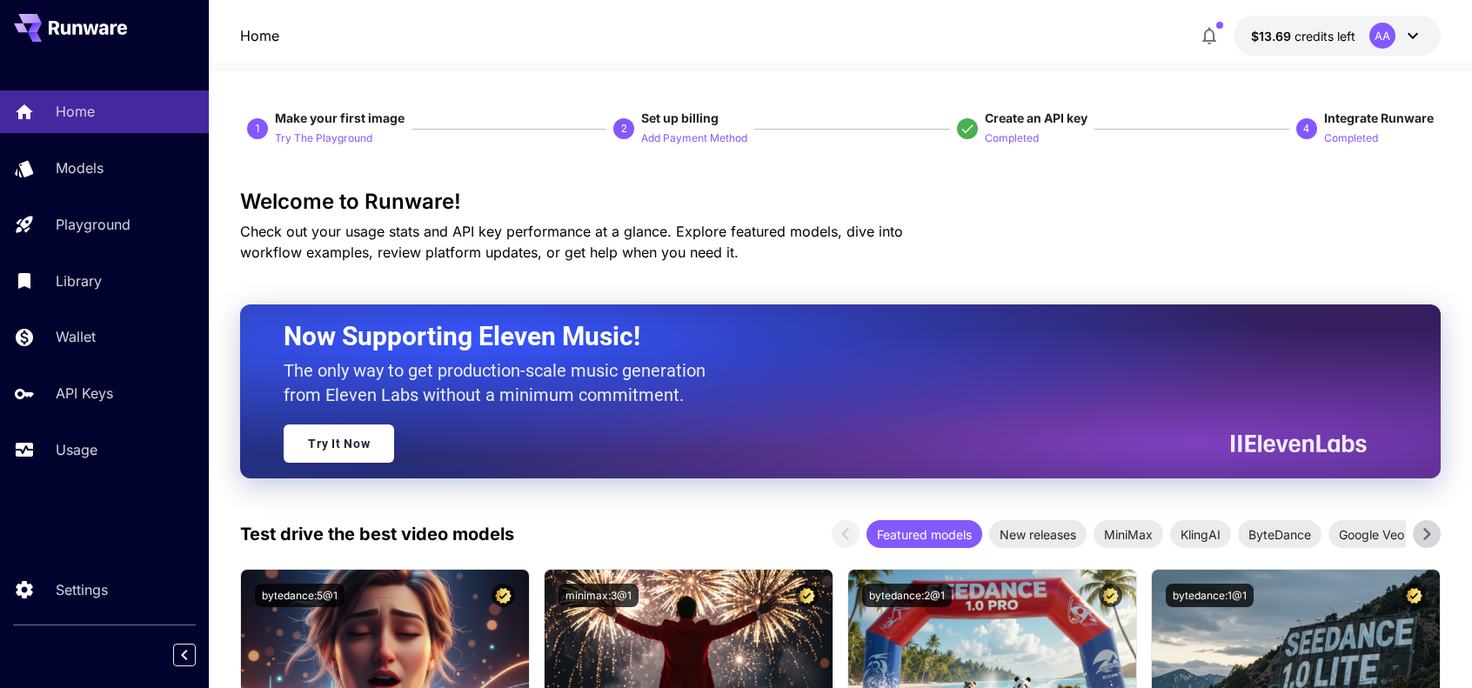
drag, startPoint x: 1396, startPoint y: 148, endPoint x: 231, endPoint y: 88, distance: 1166.7
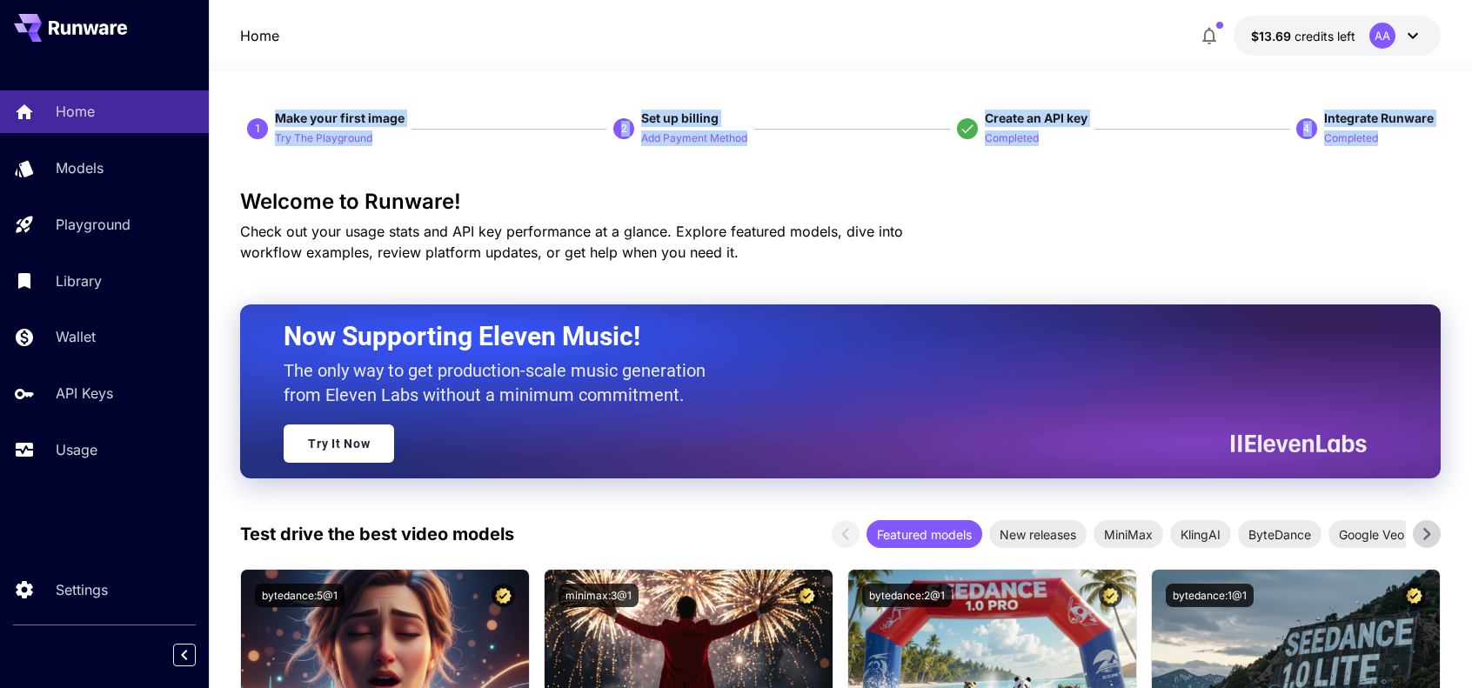
drag, startPoint x: 259, startPoint y: 81, endPoint x: 247, endPoint y: 205, distance: 125.0
drag, startPoint x: 238, startPoint y: 204, endPoint x: 226, endPoint y: 105, distance: 99.1
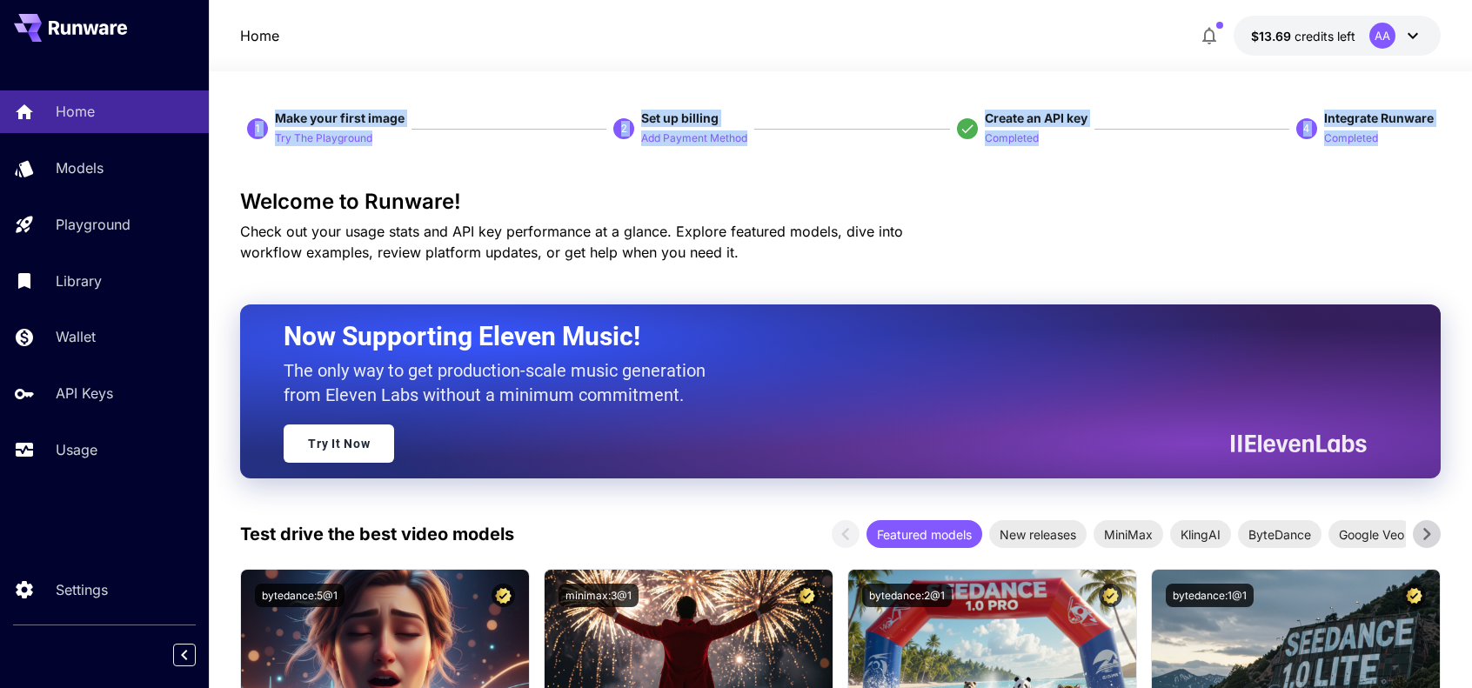
drag, startPoint x: 241, startPoint y: 202, endPoint x: 228, endPoint y: 111, distance: 92.3
click at [241, 199] on h3 "Welcome to Runware!" at bounding box center [840, 202] width 1200 height 24
drag, startPoint x: 244, startPoint y: 199, endPoint x: 240, endPoint y: 121, distance: 78.4
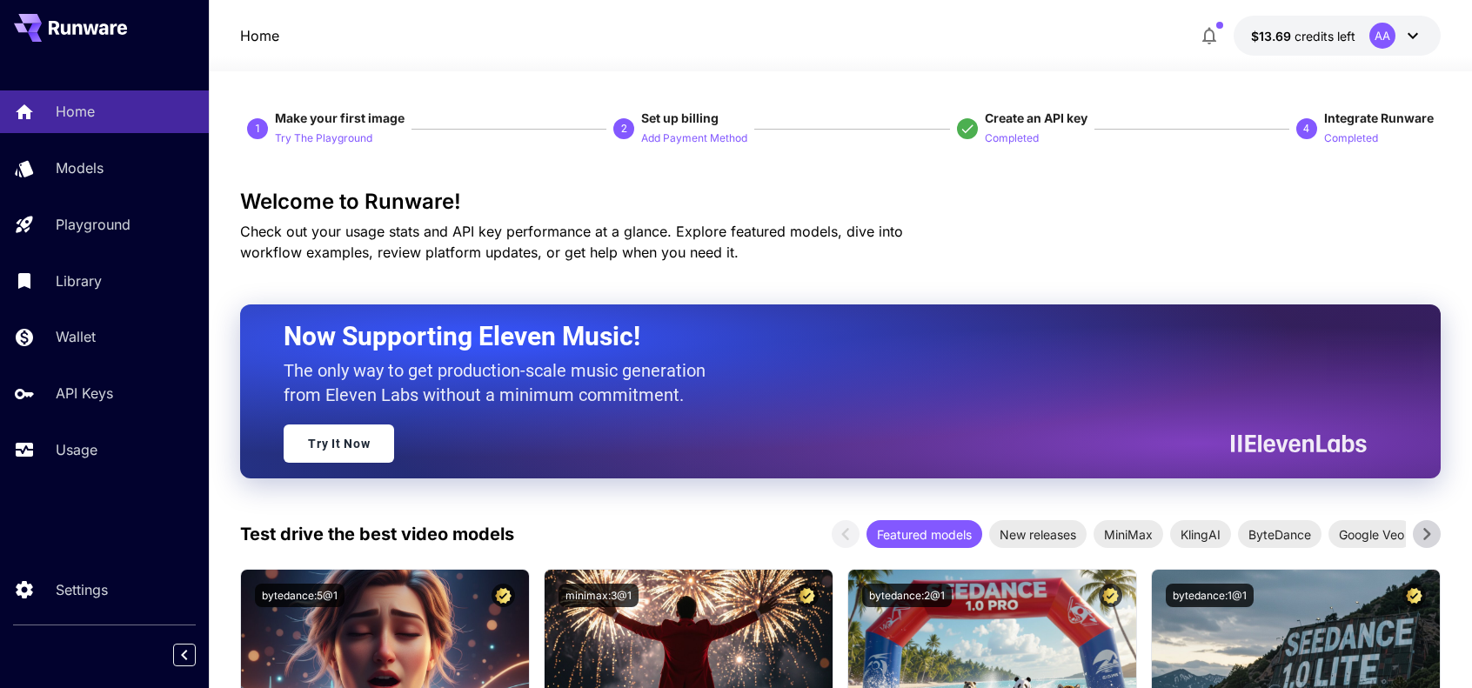
click at [1409, 198] on h3 "Welcome to Runware!" at bounding box center [840, 202] width 1200 height 24
click at [72, 457] on p "Usage" at bounding box center [80, 449] width 42 height 21
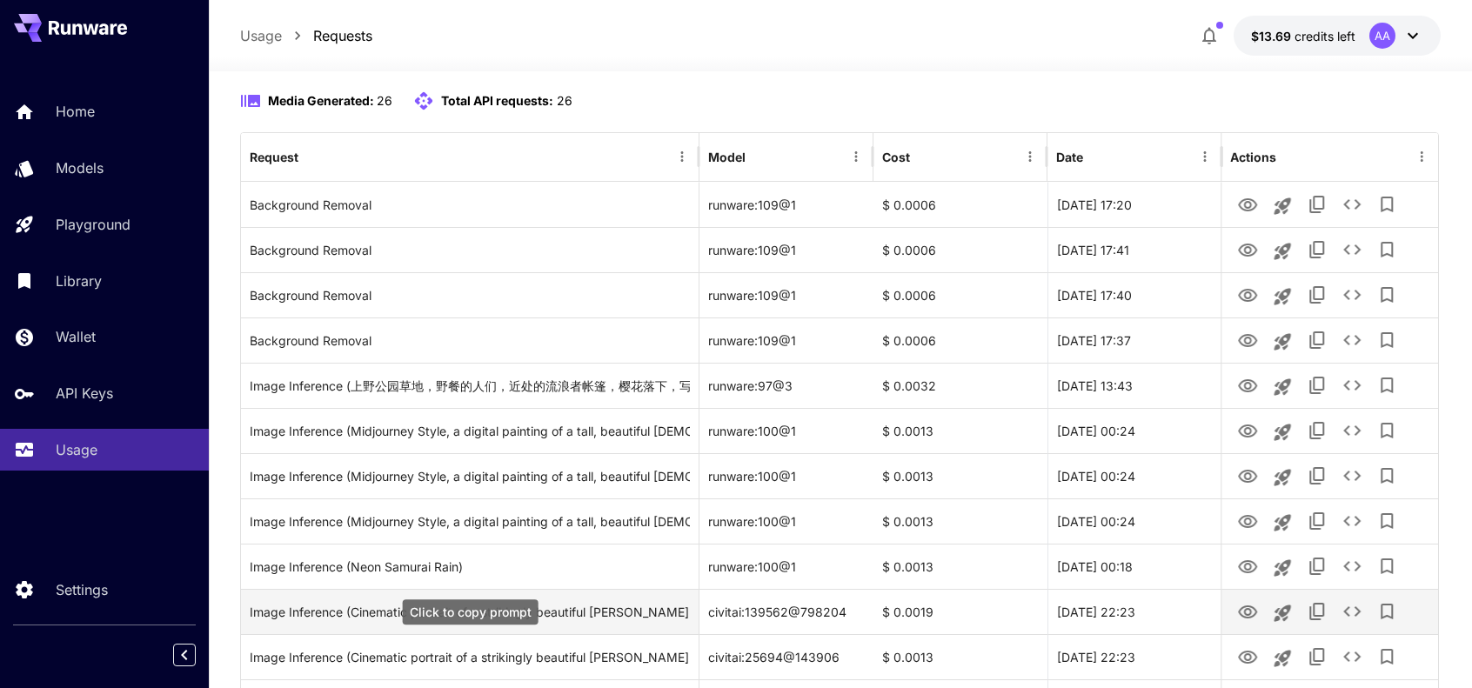
scroll to position [144, 0]
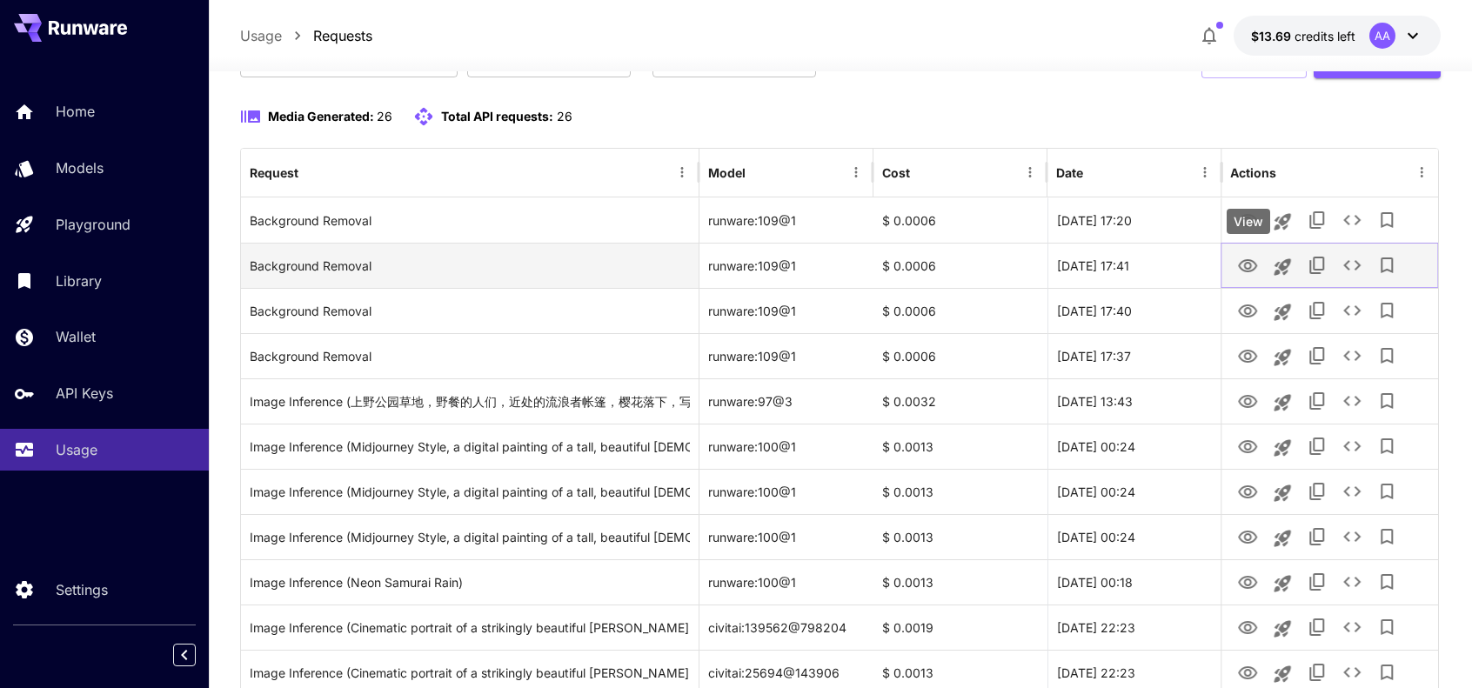
click at [1237, 264] on icon "View" at bounding box center [1247, 266] width 21 height 21
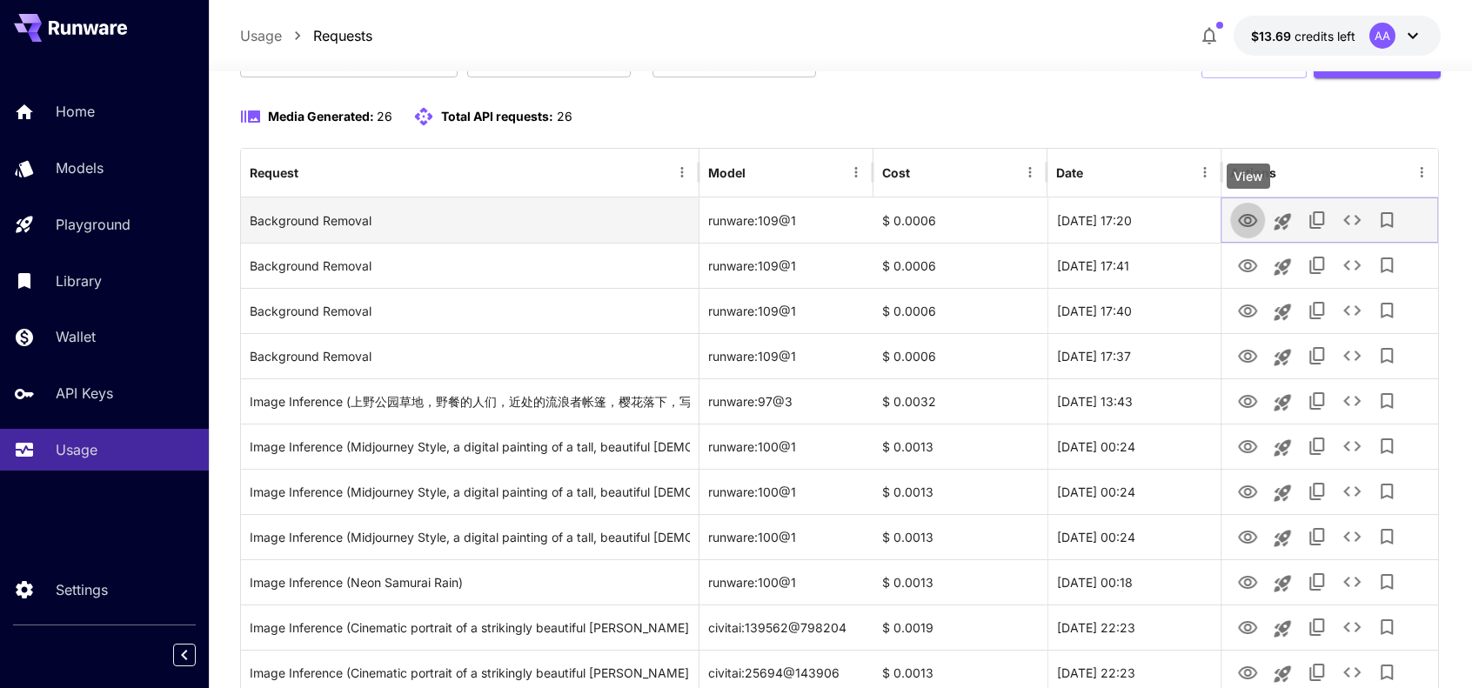
click at [1252, 220] on icon "View" at bounding box center [1247, 221] width 21 height 21
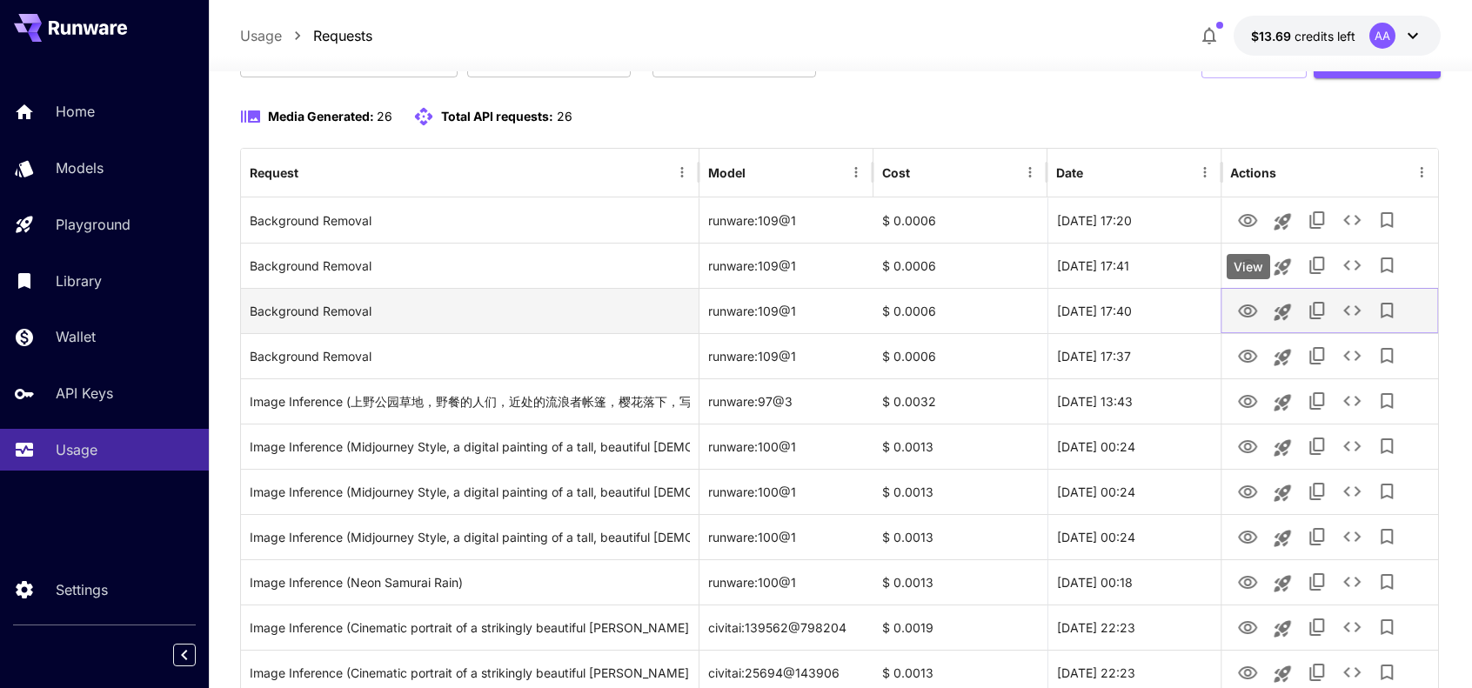
click at [1240, 309] on icon "View" at bounding box center [1247, 311] width 19 height 13
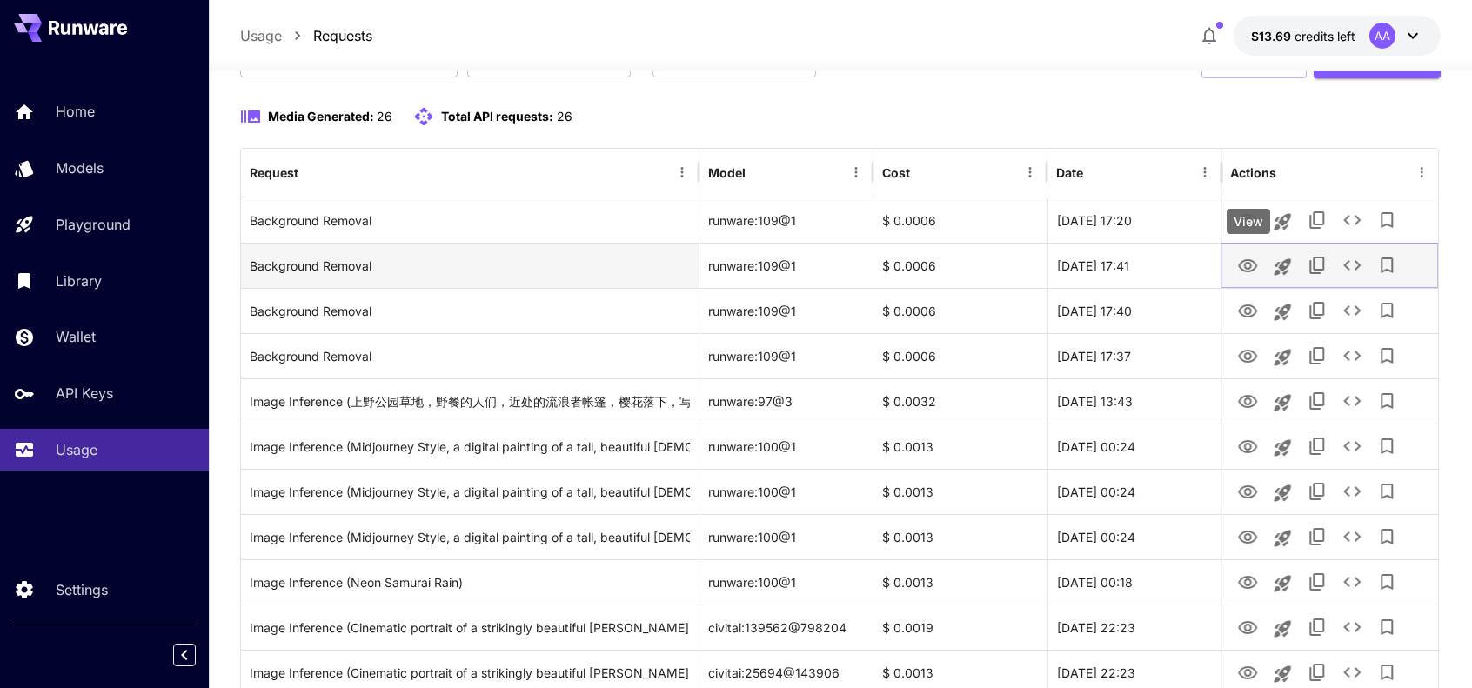
click at [1255, 269] on icon "View" at bounding box center [1247, 266] width 21 height 21
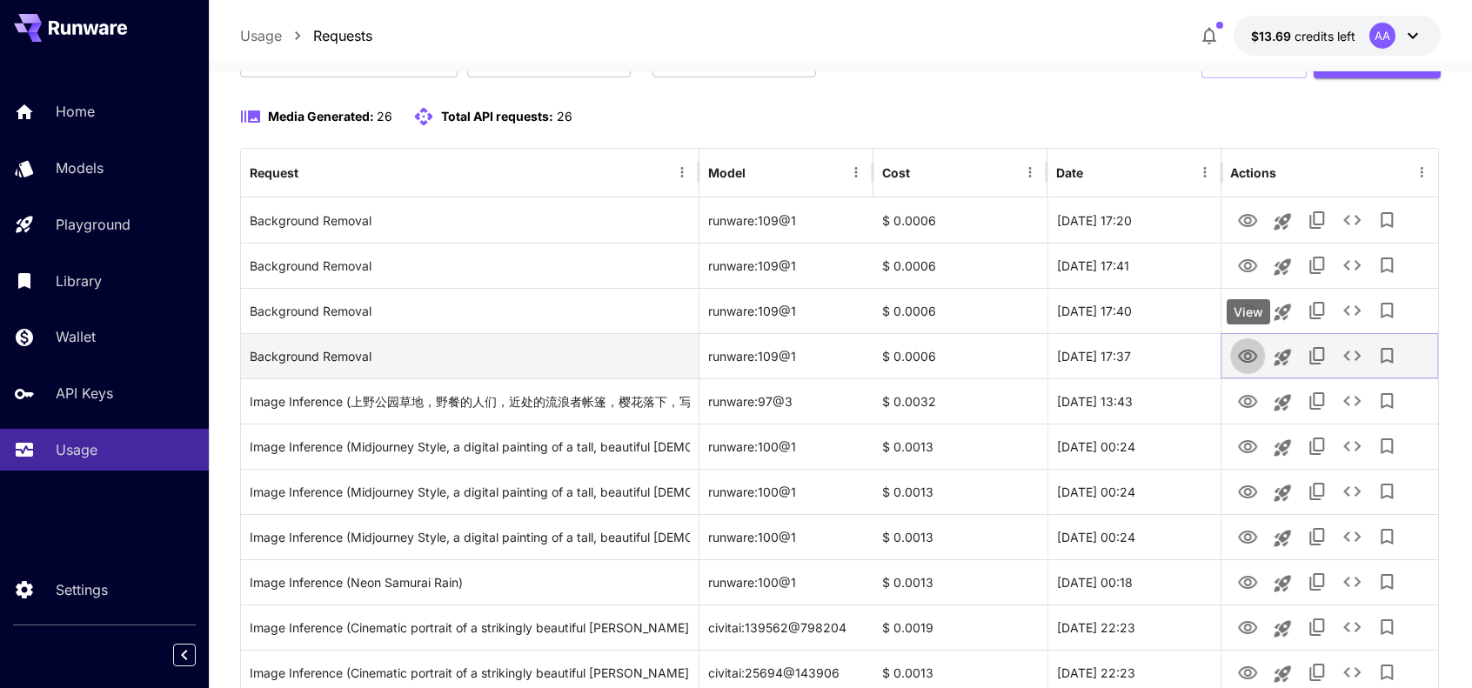
click at [1254, 351] on icon "View" at bounding box center [1247, 356] width 19 height 13
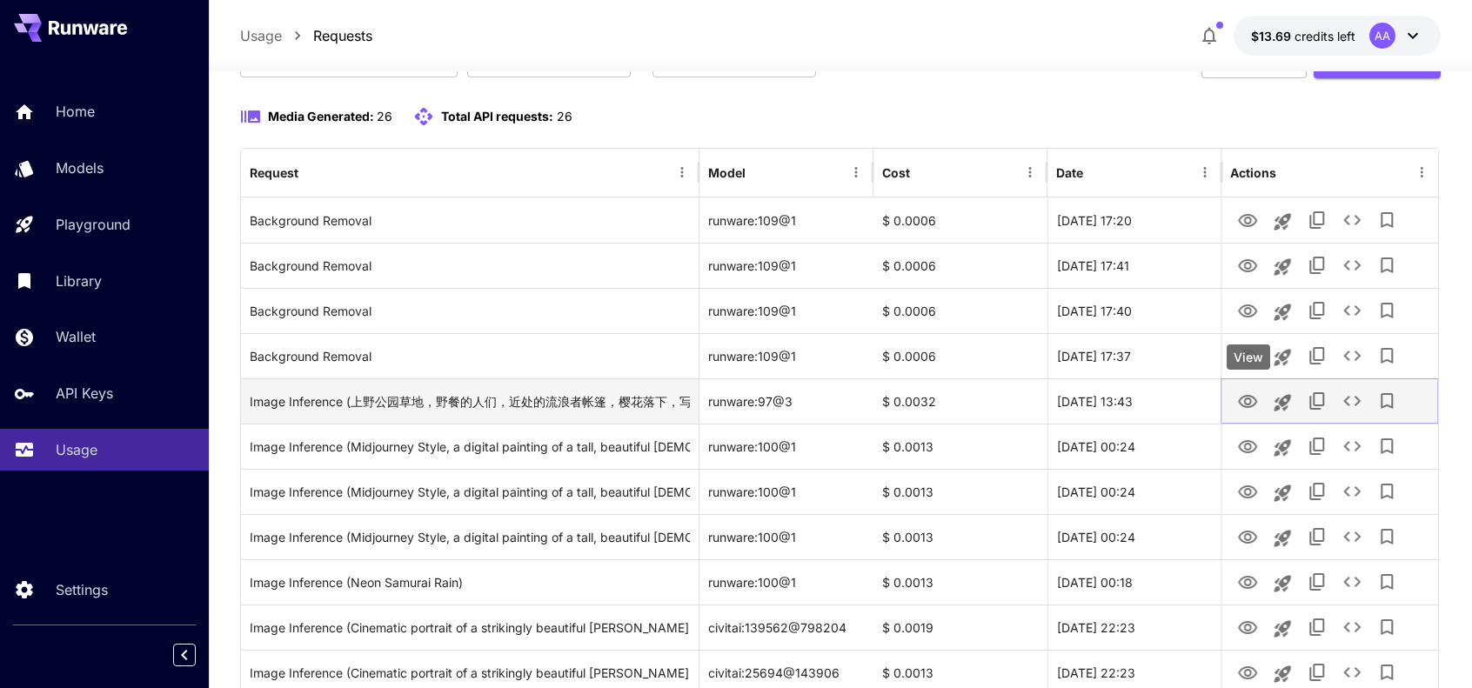
click at [1246, 399] on icon "View" at bounding box center [1247, 402] width 21 height 21
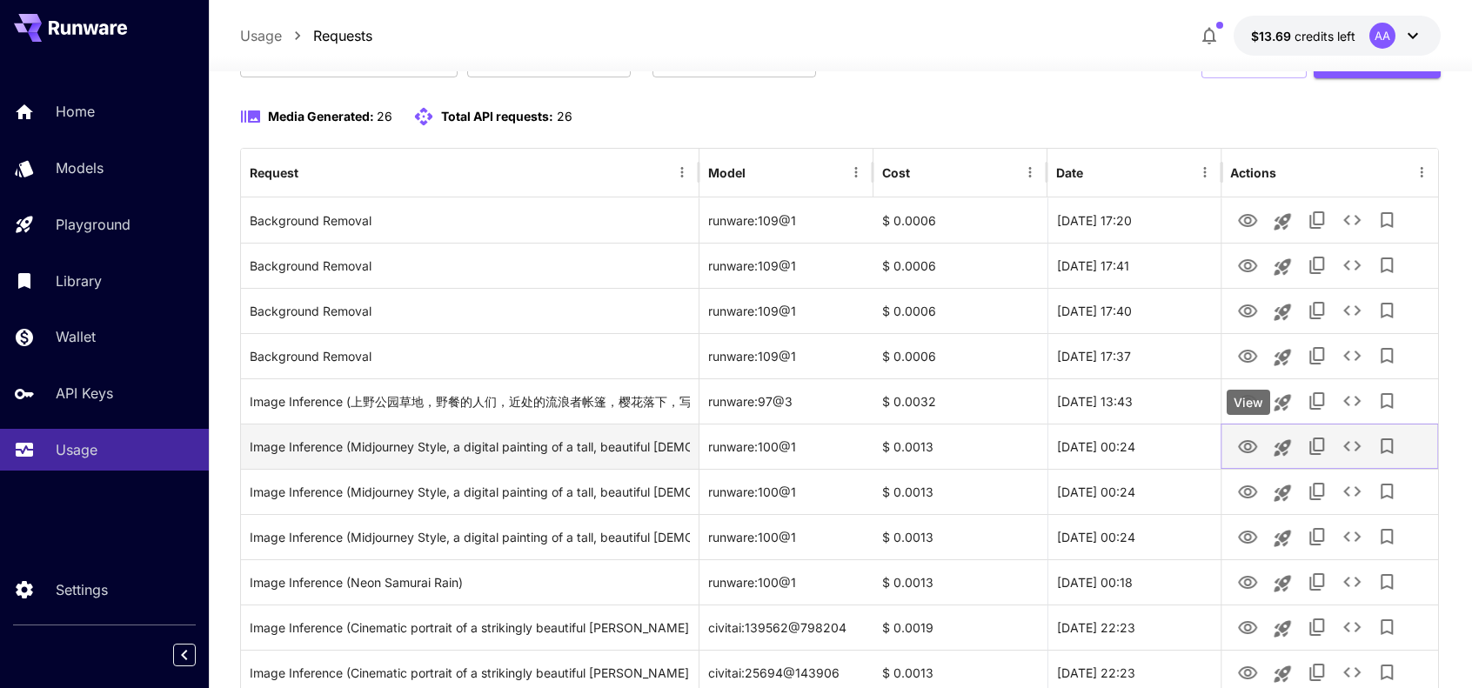
click at [1241, 443] on icon "View" at bounding box center [1247, 446] width 19 height 13
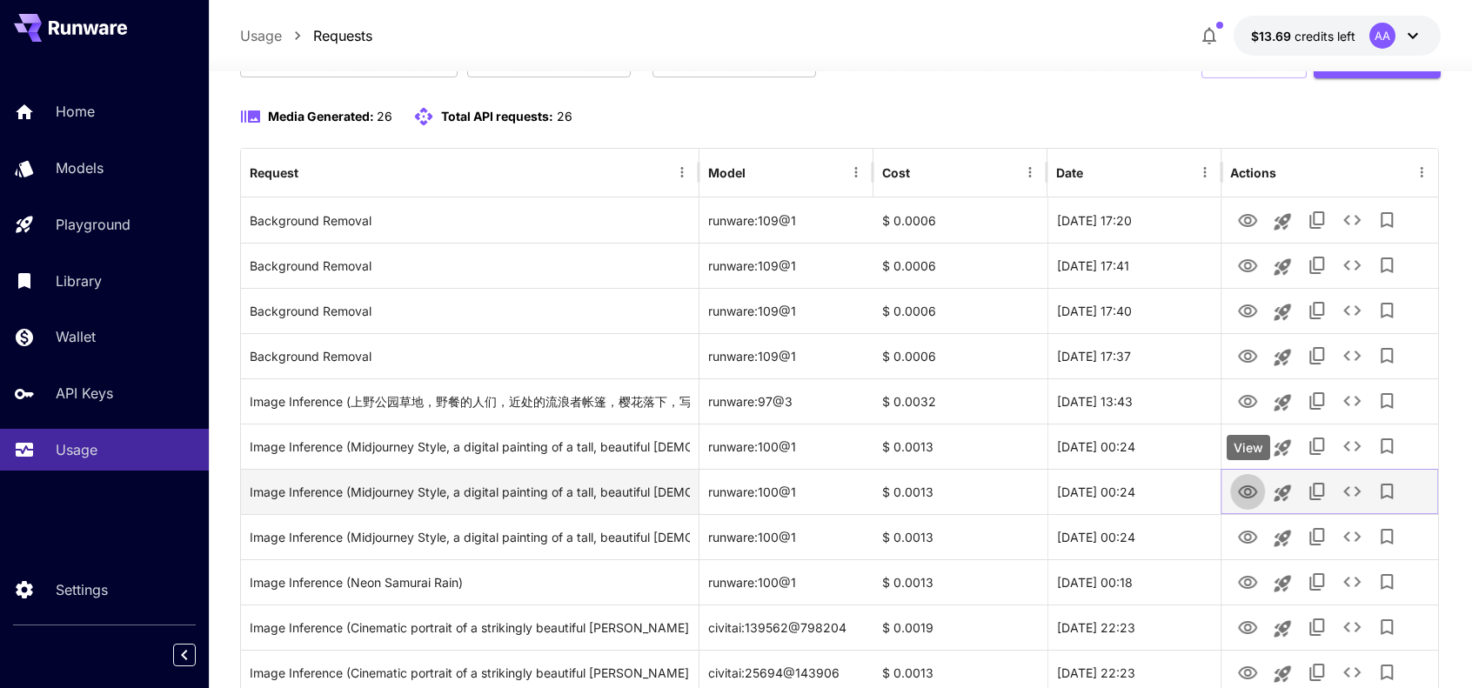
click at [1250, 488] on icon "View" at bounding box center [1247, 492] width 19 height 13
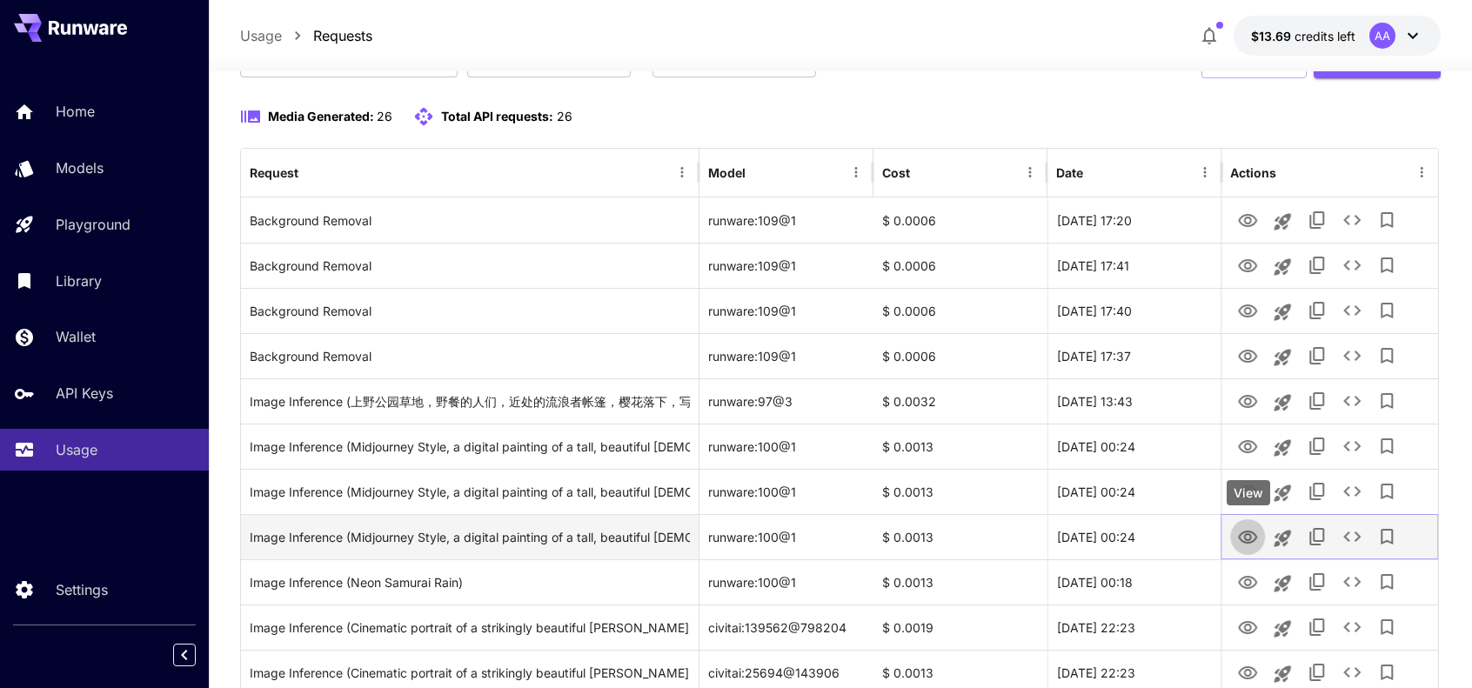
click at [1247, 535] on icon "View" at bounding box center [1247, 537] width 21 height 21
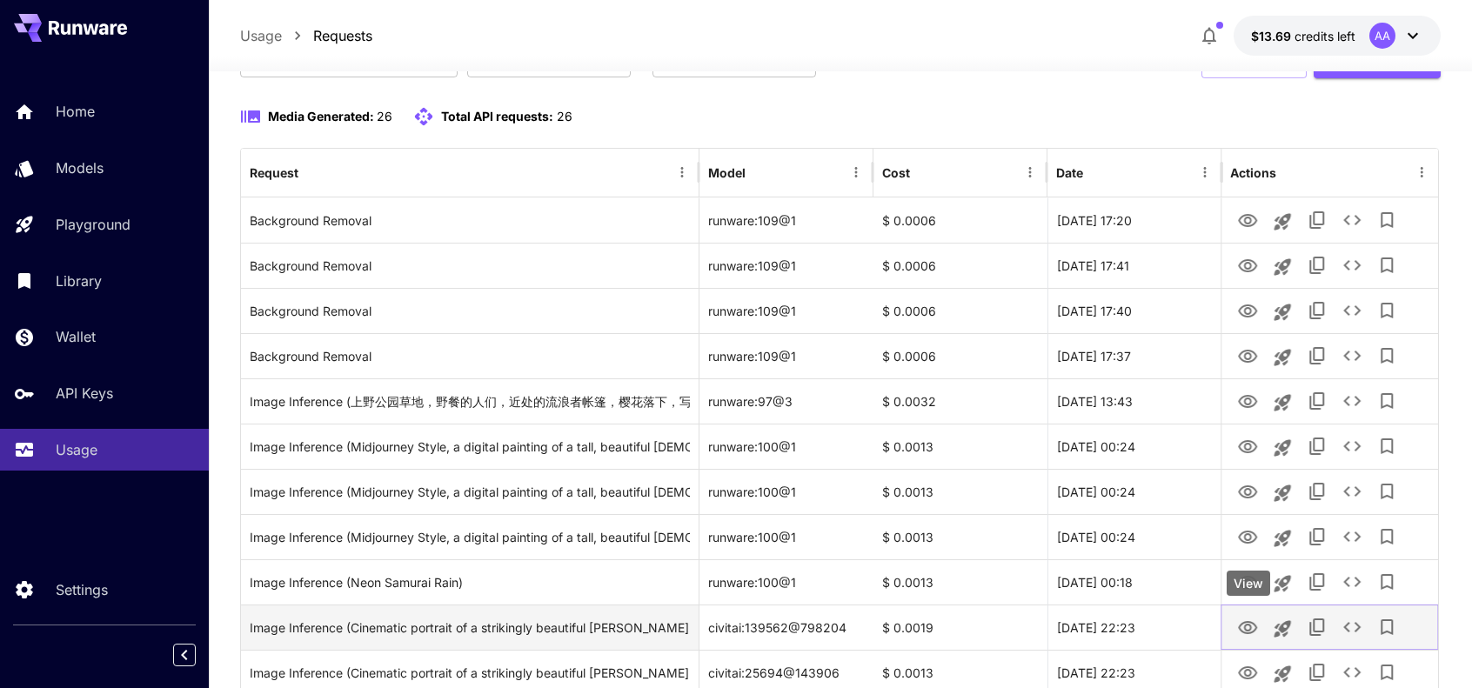
click at [1250, 586] on div "View" at bounding box center [1249, 583] width 44 height 25
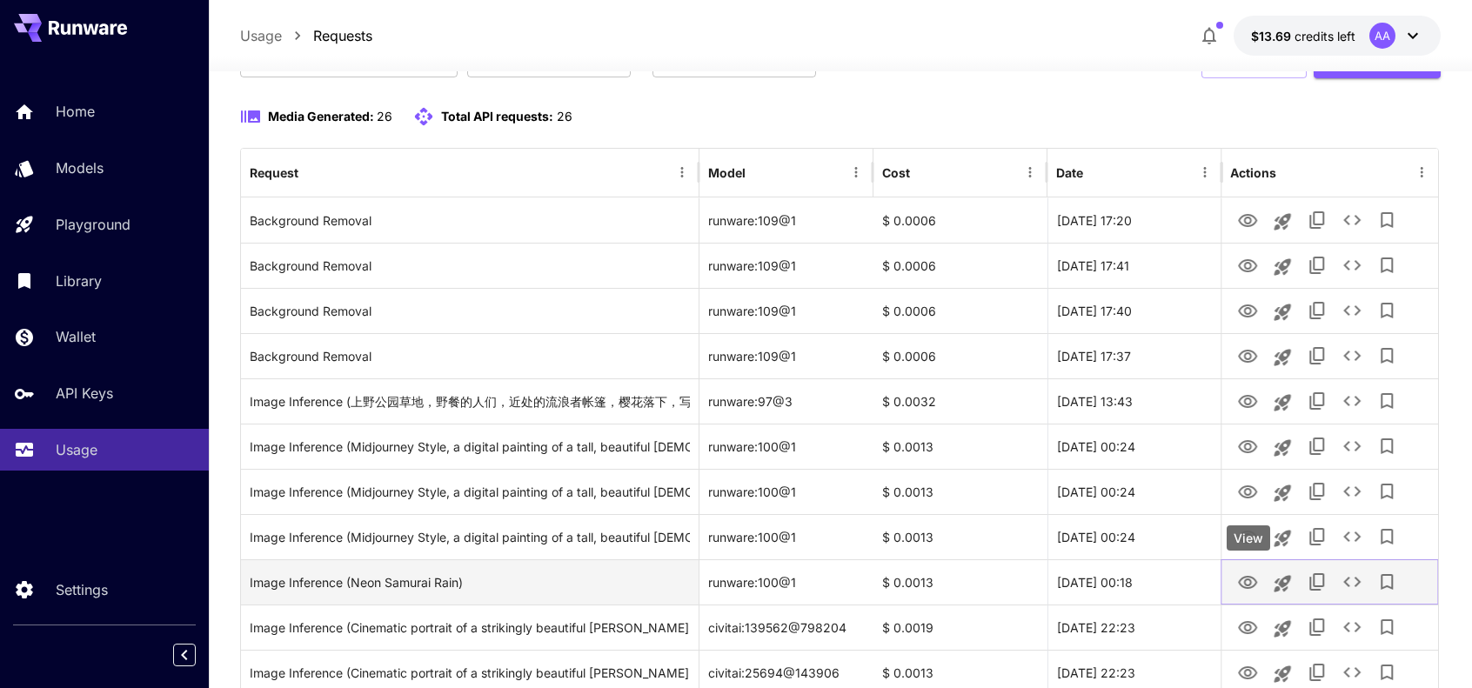
click at [1245, 580] on icon "View" at bounding box center [1247, 582] width 19 height 13
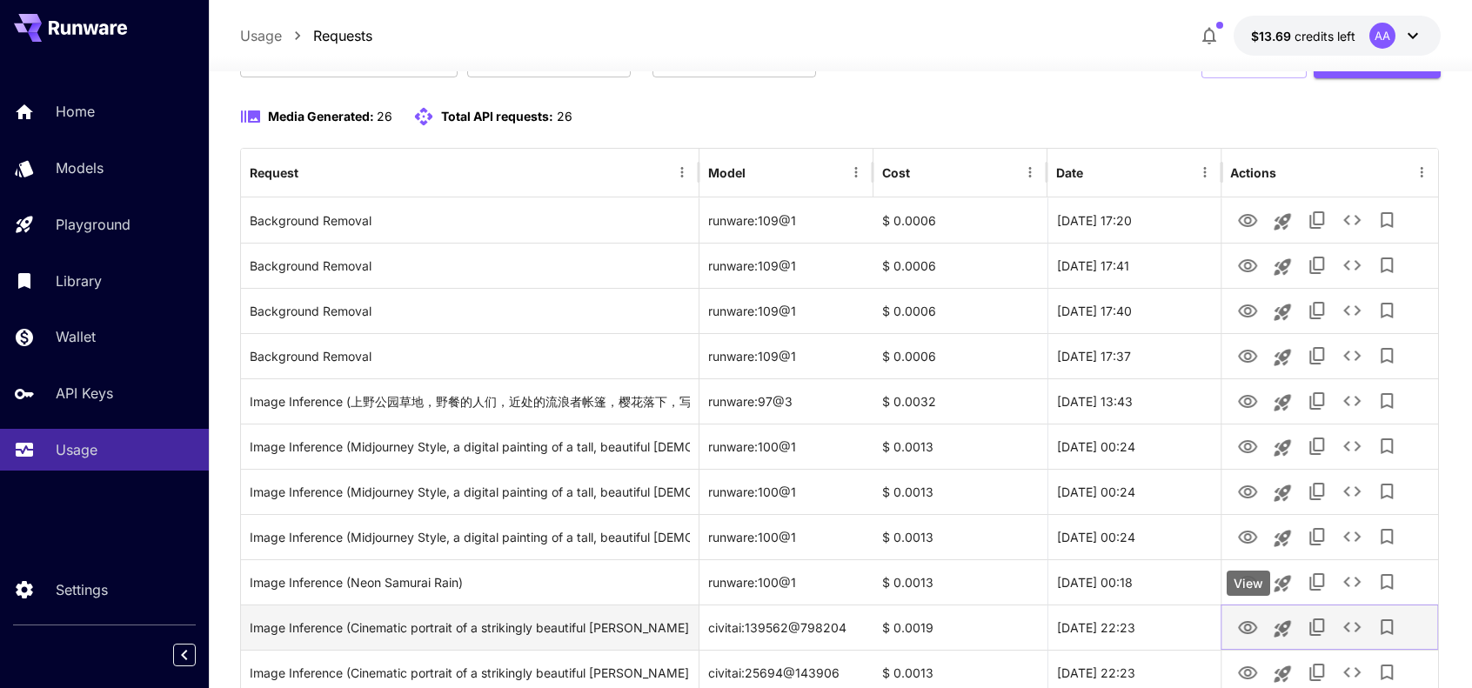
click at [1243, 624] on icon "View" at bounding box center [1247, 628] width 21 height 21
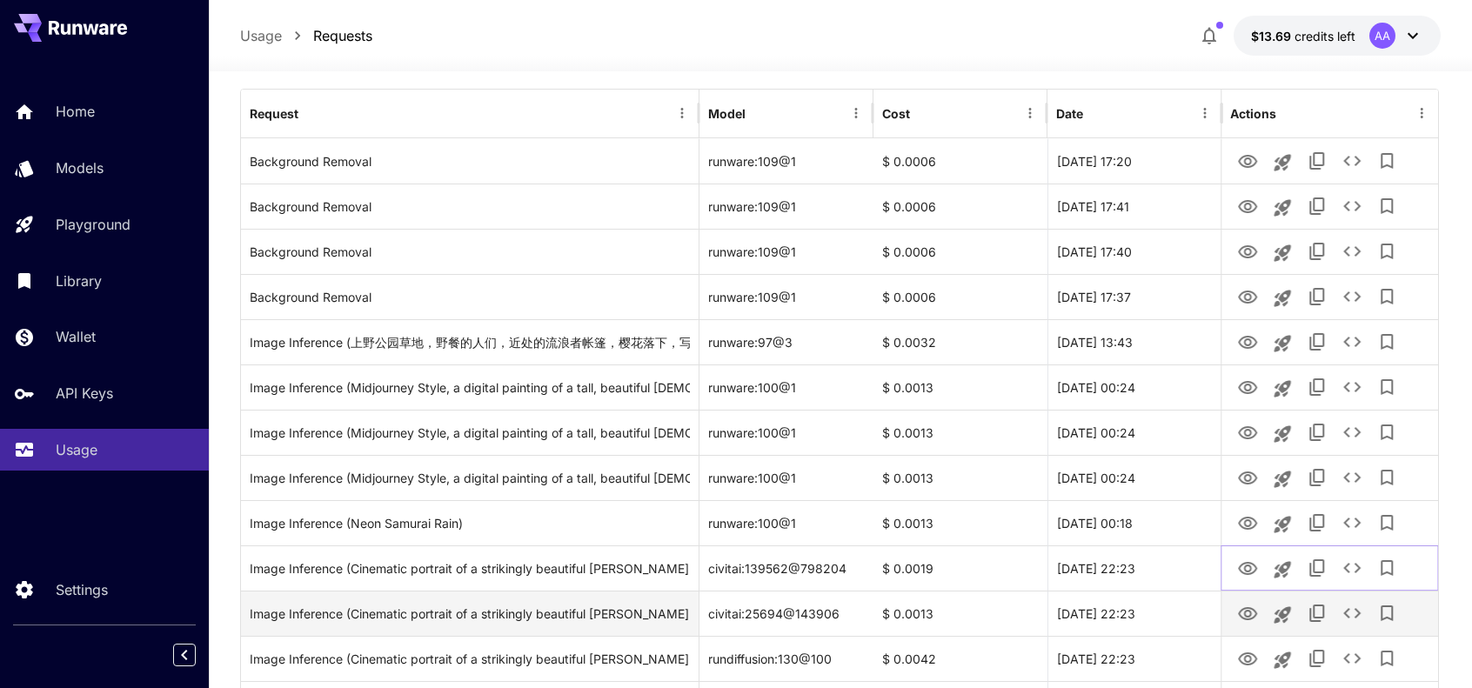
scroll to position [231, 0]
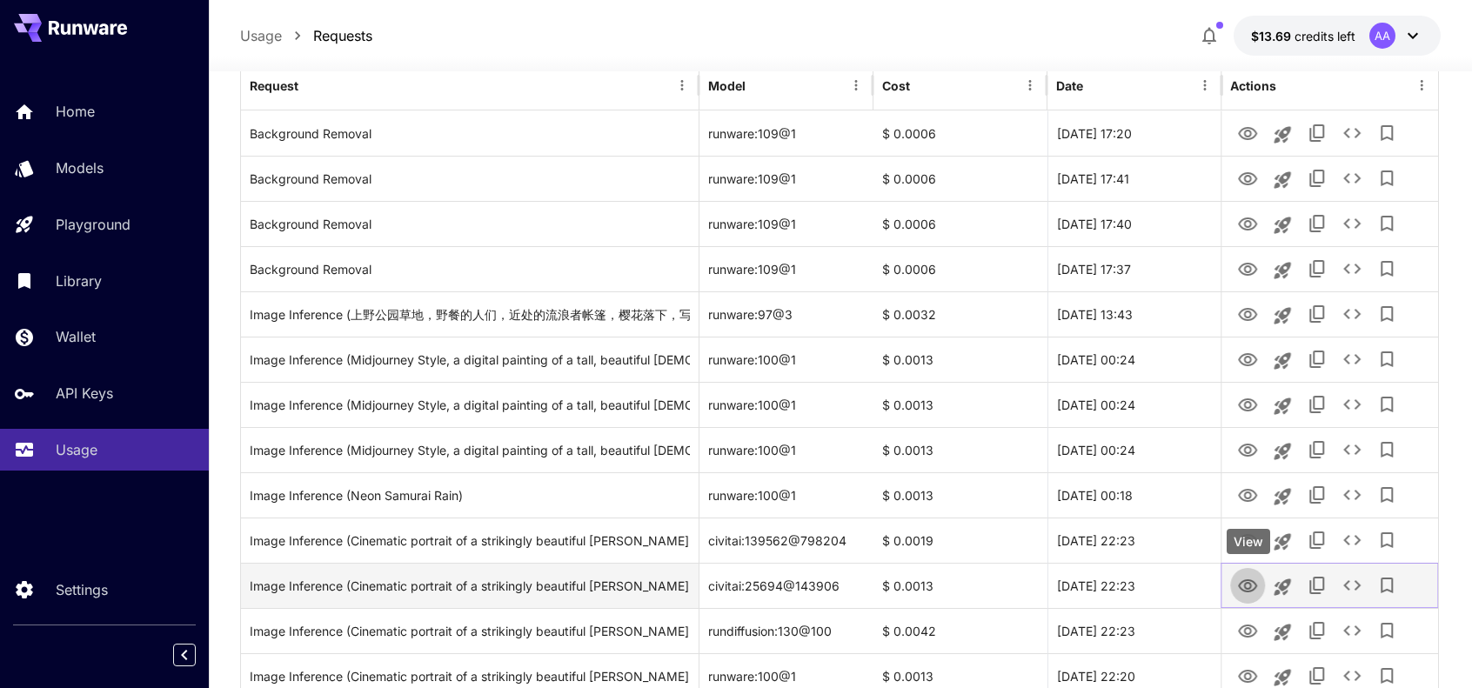
click at [1250, 584] on icon "View" at bounding box center [1247, 586] width 19 height 13
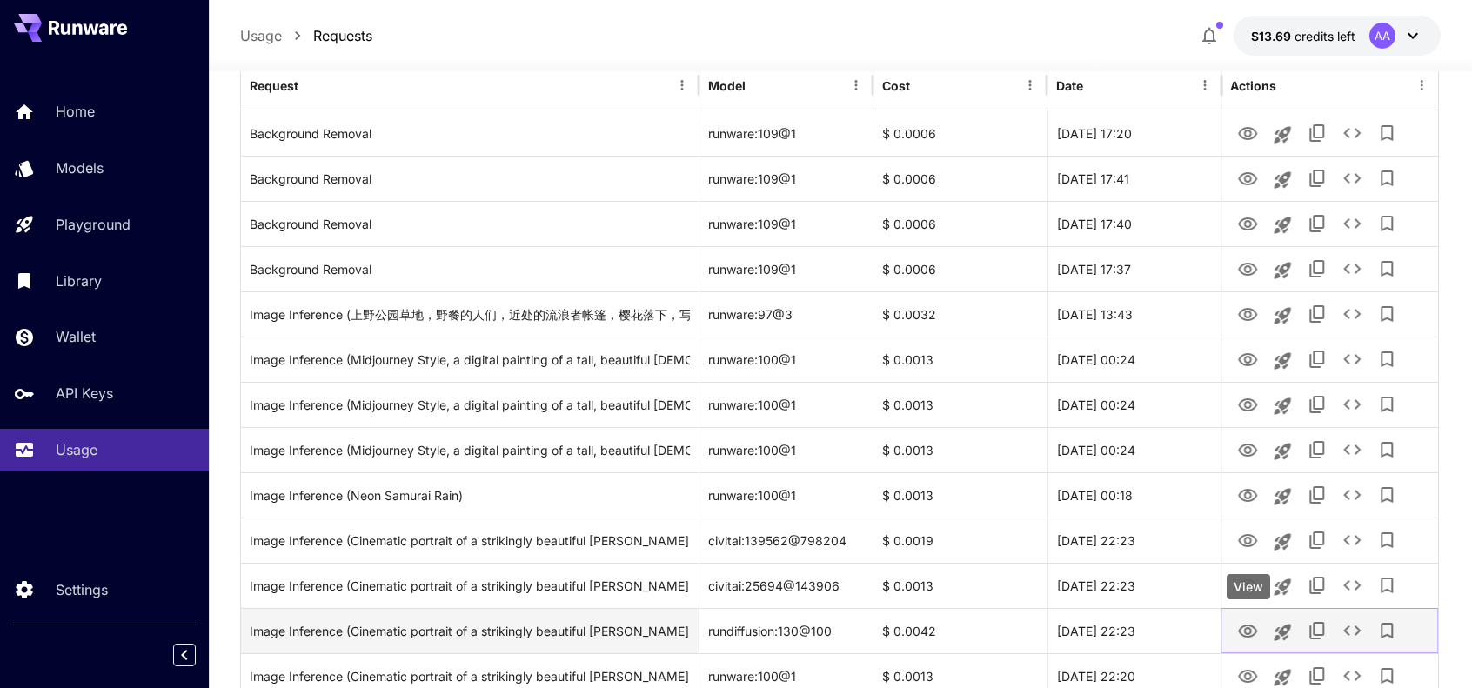
click at [1237, 624] on button "View" at bounding box center [1247, 631] width 35 height 36
click at [1245, 630] on icon "View" at bounding box center [1247, 631] width 19 height 13
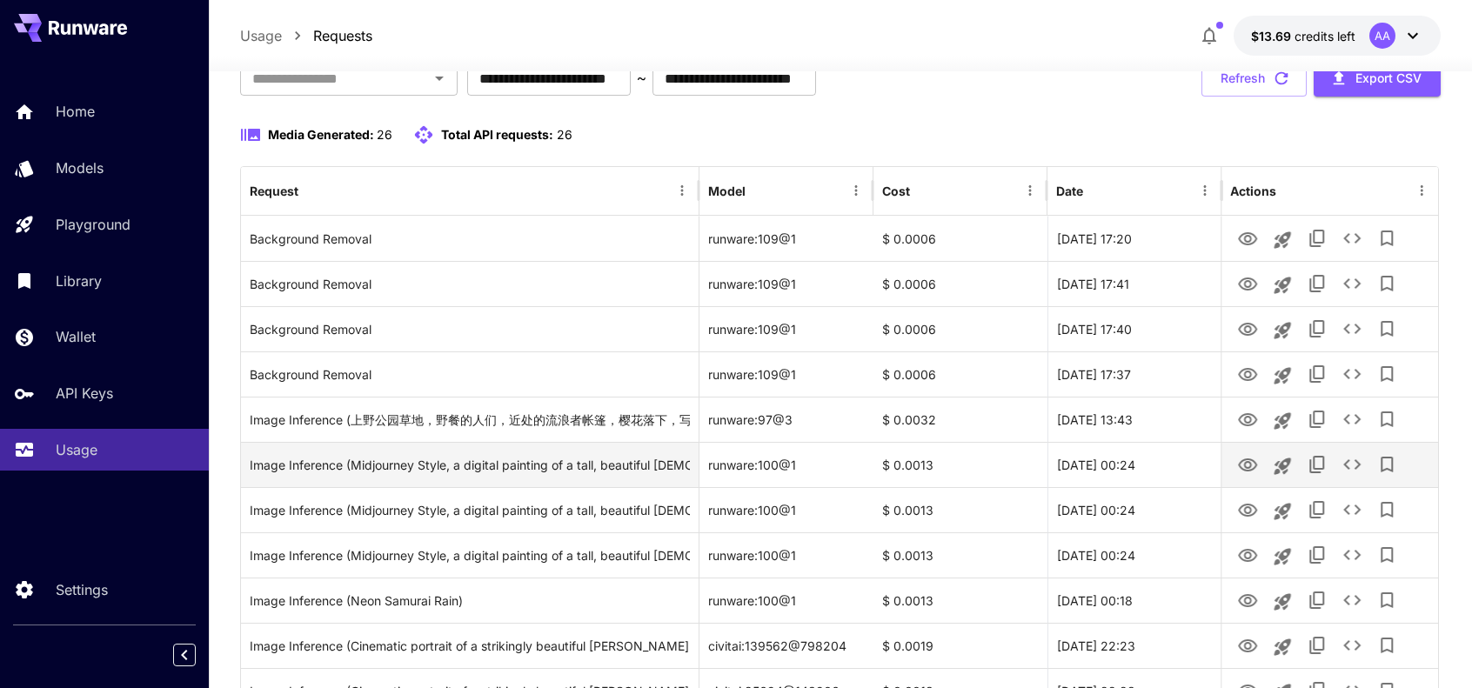
scroll to position [0, 0]
